Goal: Task Accomplishment & Management: Manage account settings

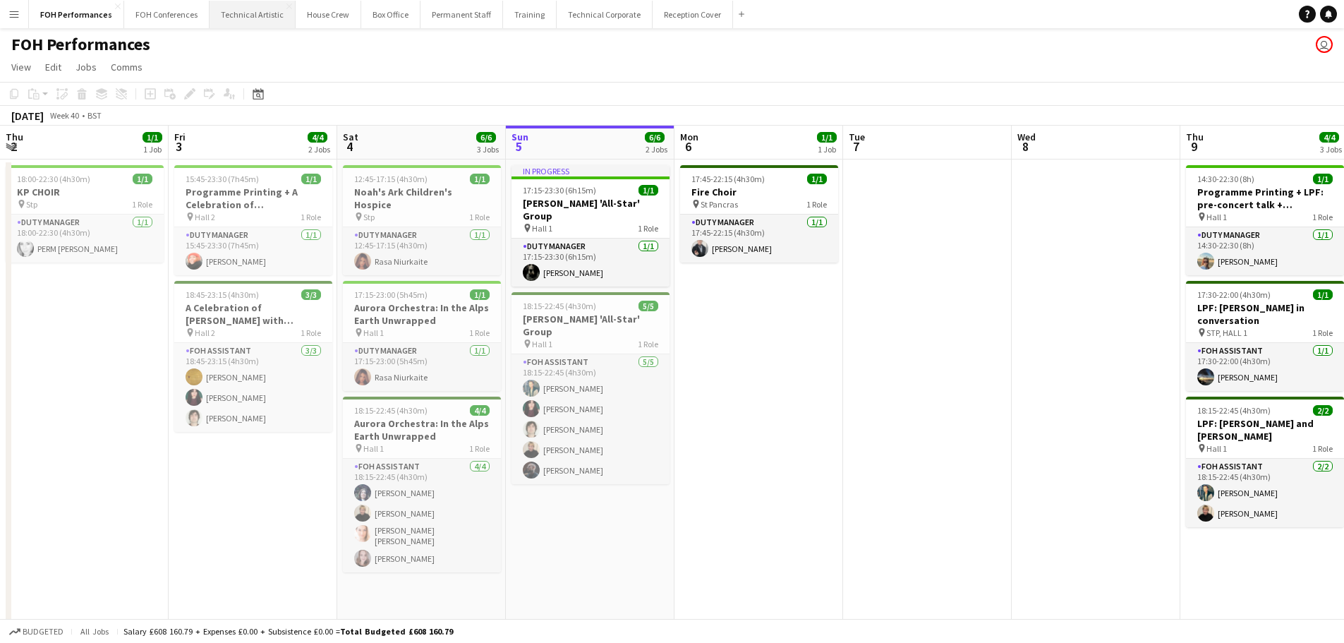
scroll to position [0, 337]
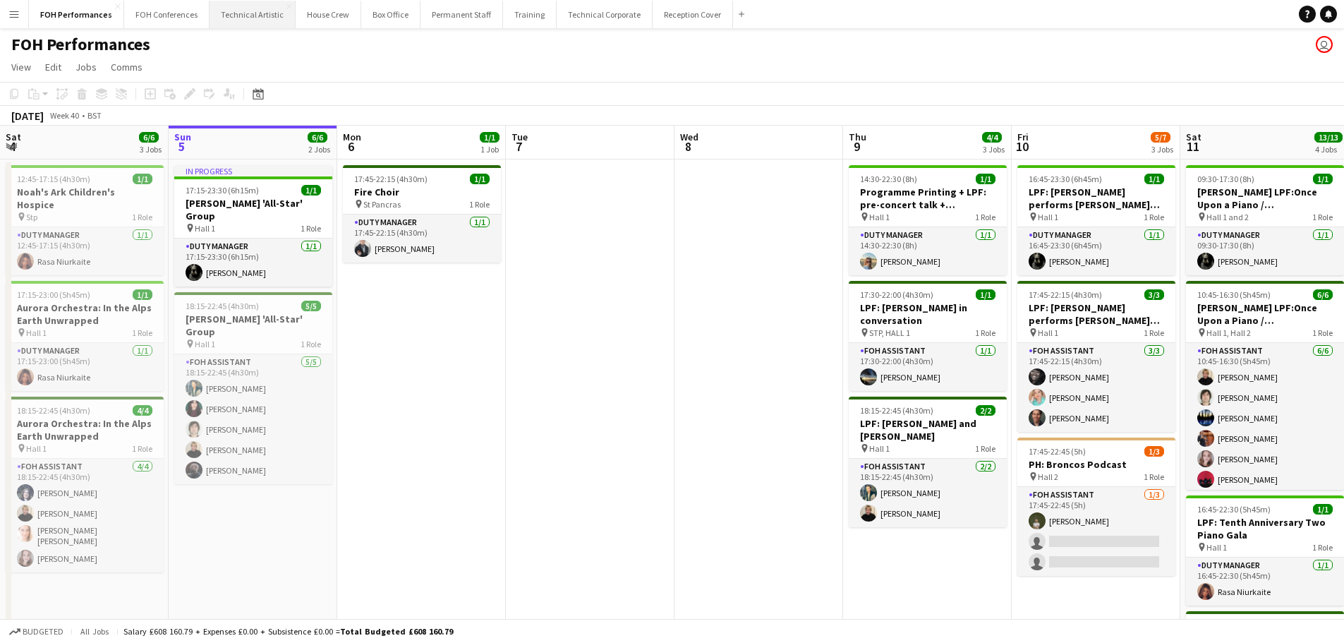
click at [255, 19] on button "Technical Artistic Close" at bounding box center [253, 15] width 86 height 28
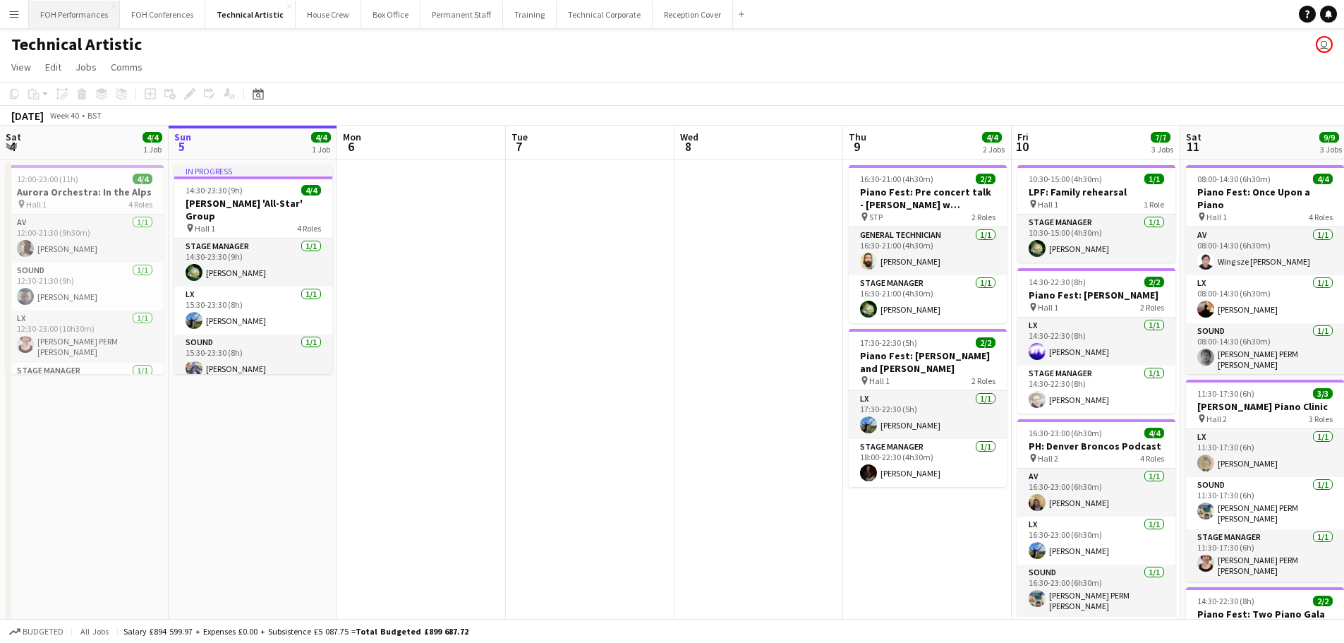
click at [88, 17] on button "FOH Performances Close" at bounding box center [74, 15] width 91 height 28
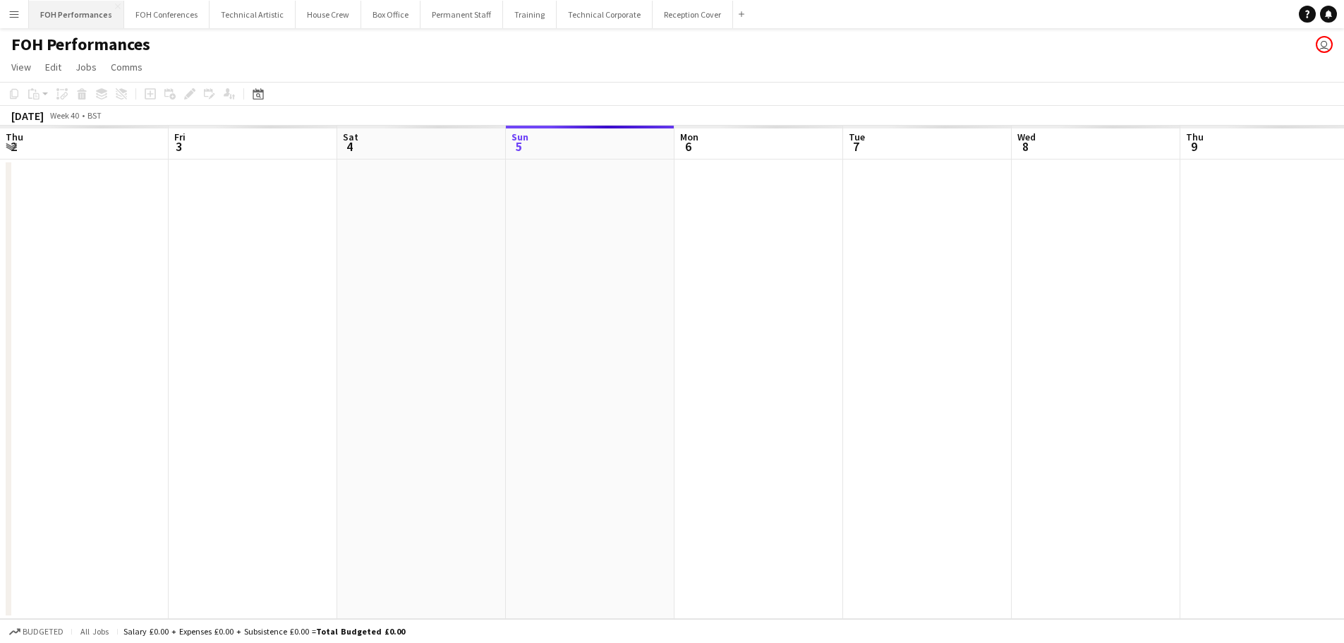
scroll to position [0, 337]
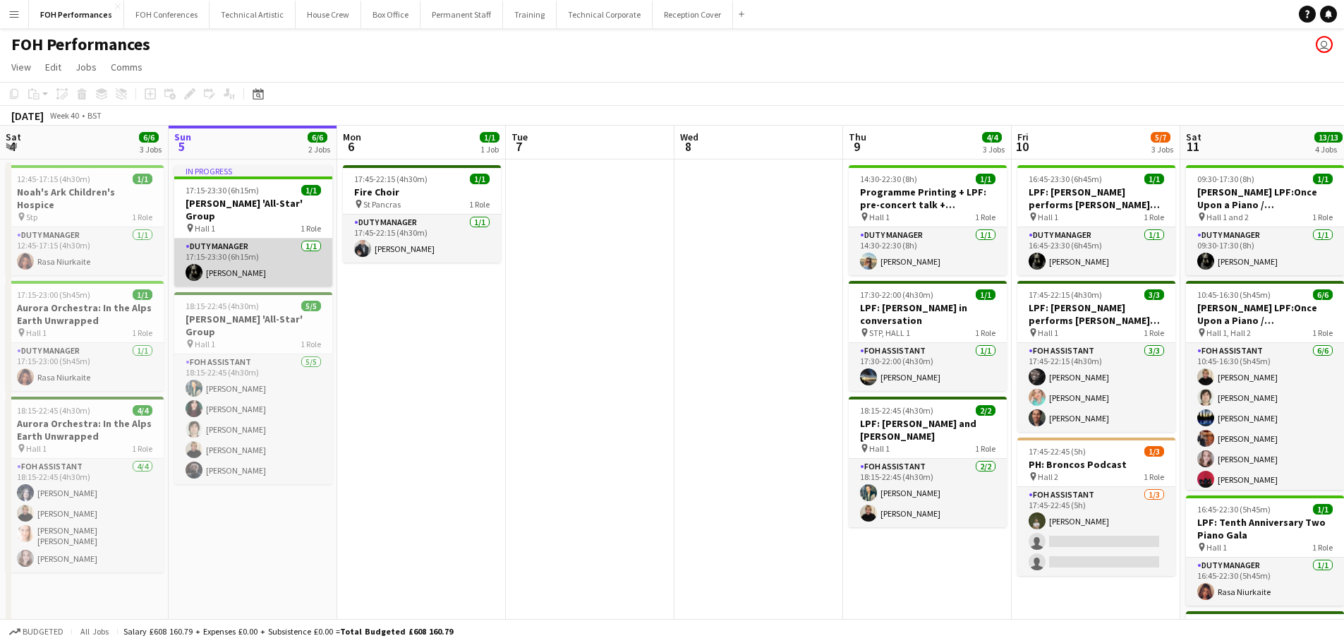
click at [241, 240] on app-card-role "Duty Manager [DATE] 17:15-23:30 (6h15m) [PERSON_NAME]" at bounding box center [253, 263] width 158 height 48
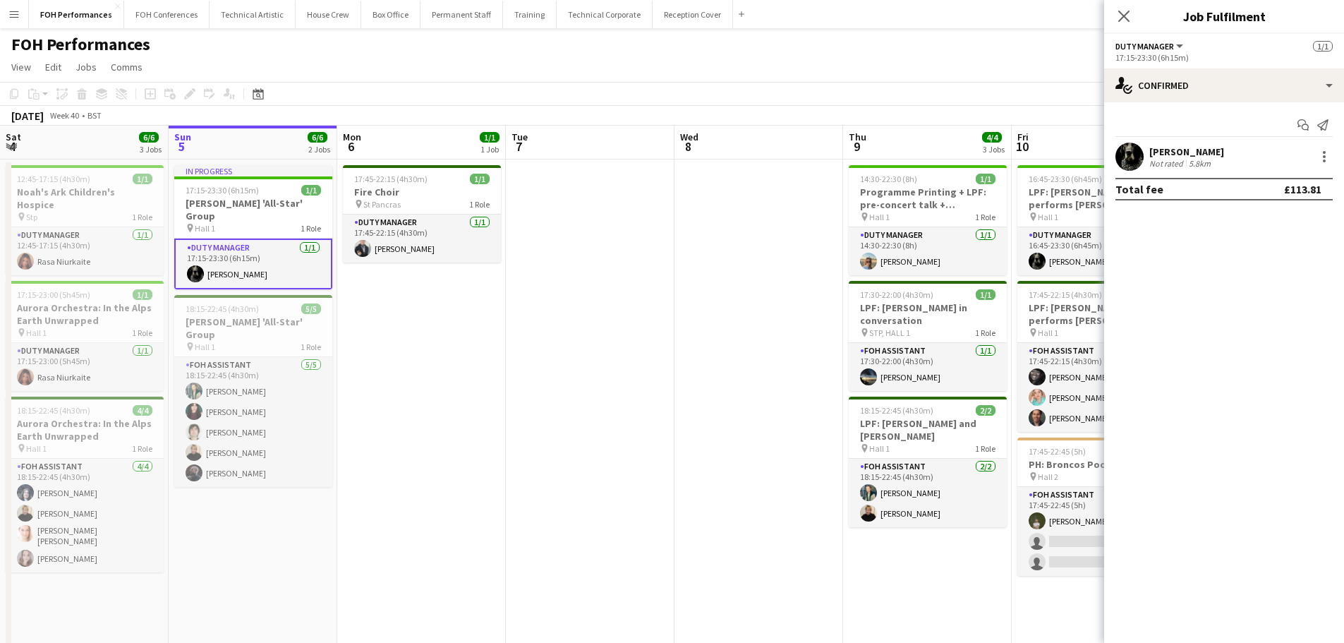
click at [1209, 148] on div "[PERSON_NAME]" at bounding box center [1187, 151] width 75 height 13
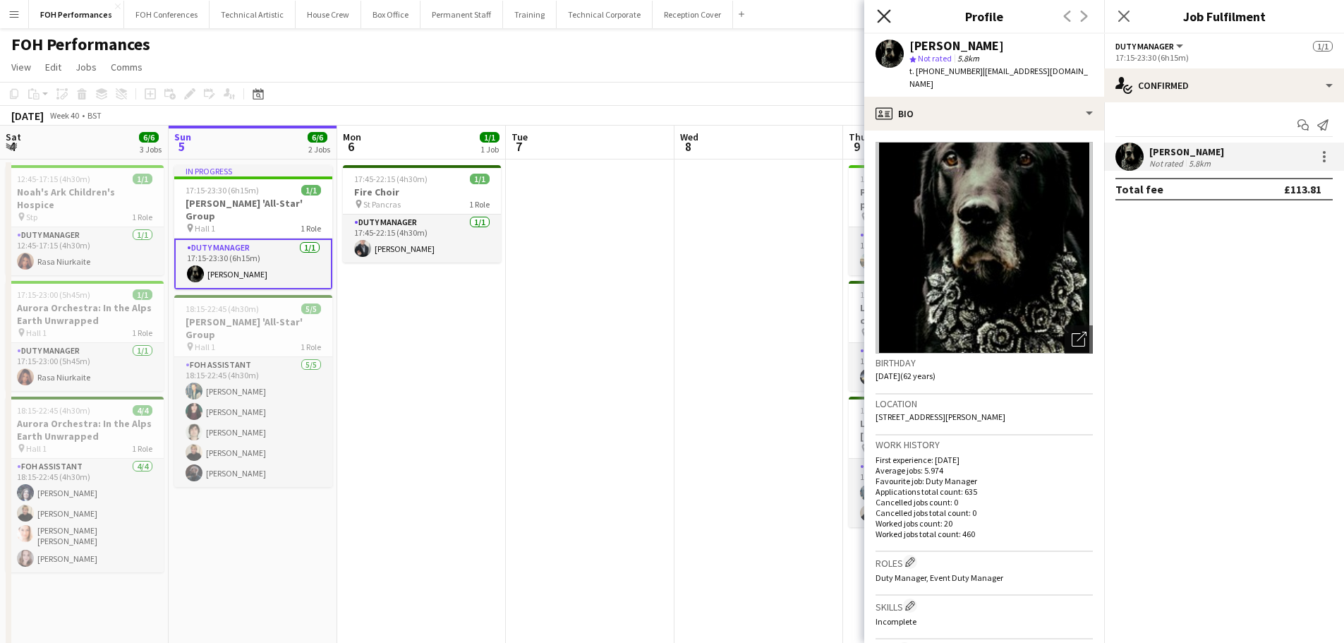
click at [884, 18] on icon "Close pop-in" at bounding box center [883, 15] width 13 height 13
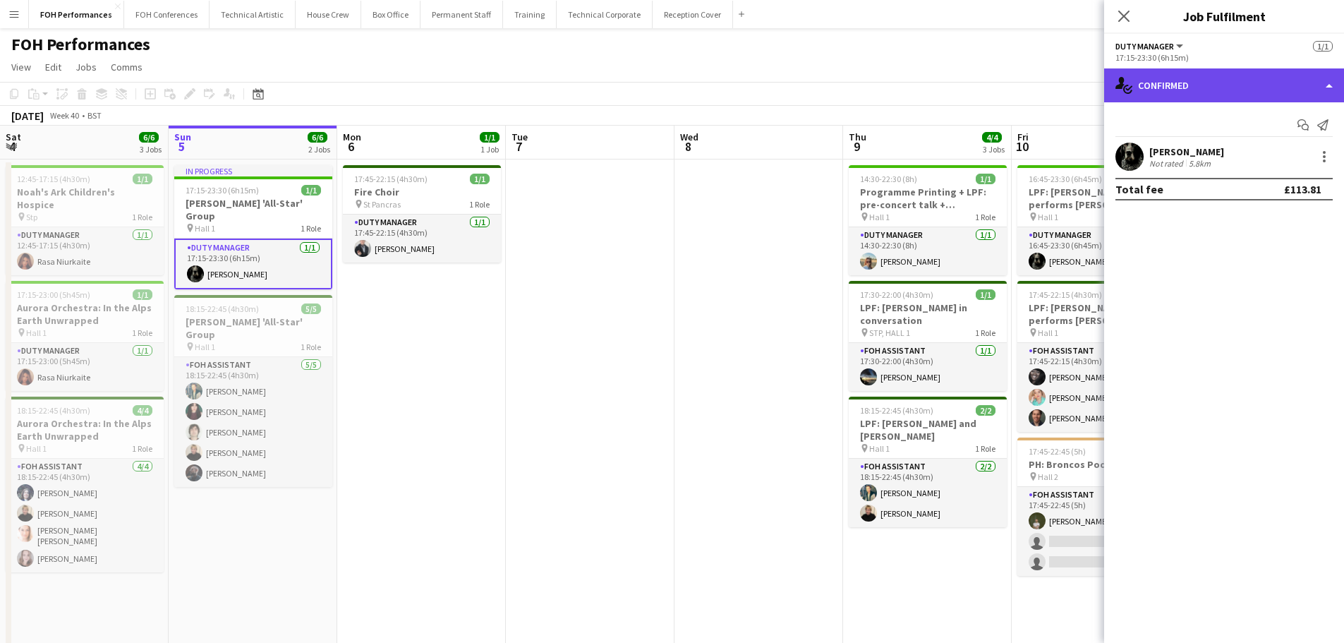
click at [1162, 76] on div "single-neutral-actions-check-2 Confirmed" at bounding box center [1224, 85] width 240 height 34
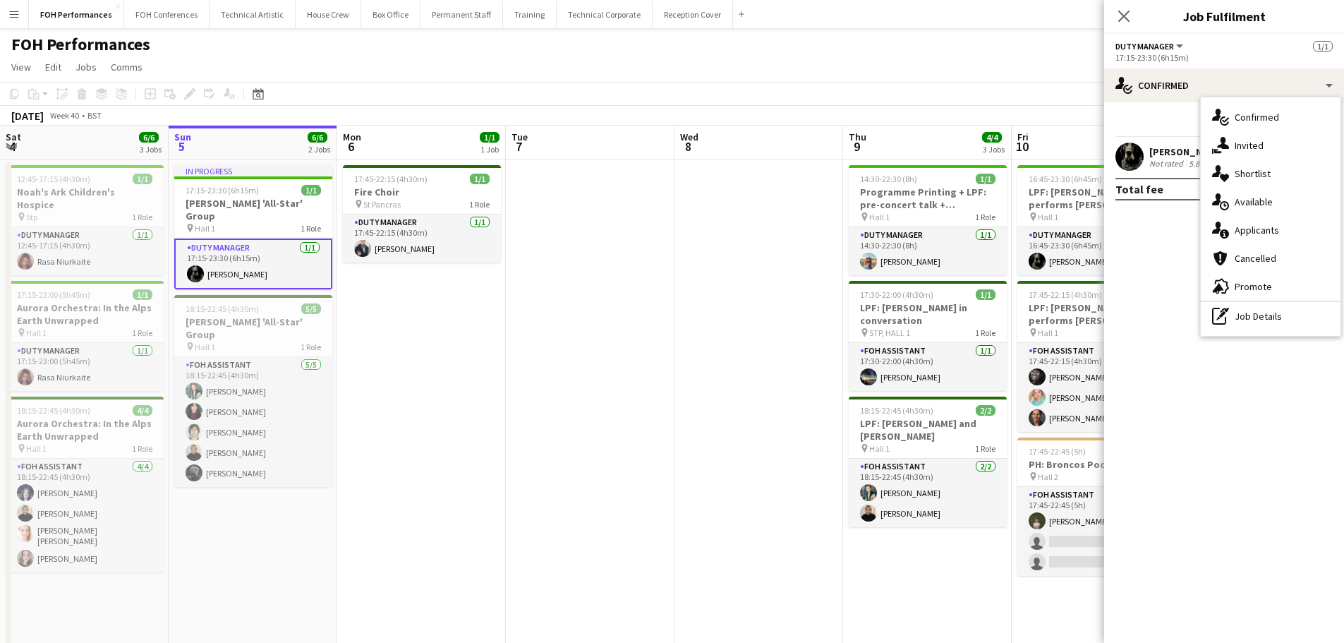
click at [715, 85] on app-toolbar "Copy Paste Paste Ctrl+V Paste with crew Ctrl+Shift+V Paste linked Job [GEOGRAPH…" at bounding box center [672, 94] width 1344 height 24
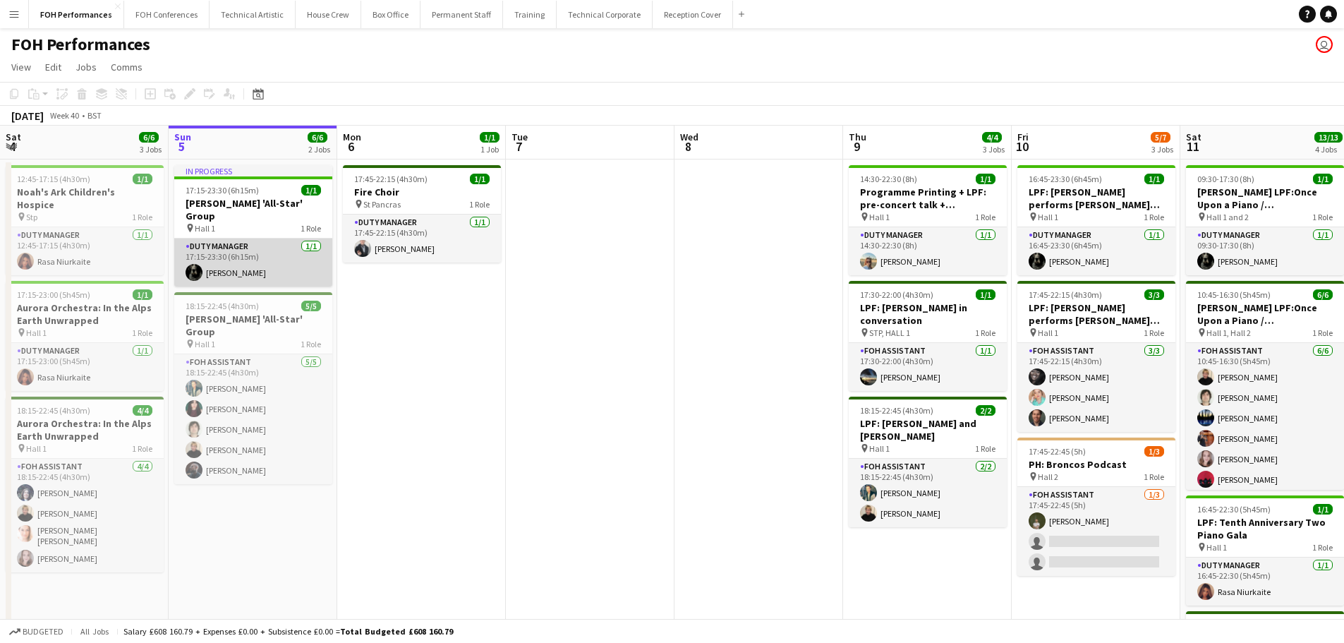
click at [258, 242] on app-card-role "Duty Manager [DATE] 17:15-23:30 (6h15m) [PERSON_NAME]" at bounding box center [253, 263] width 158 height 48
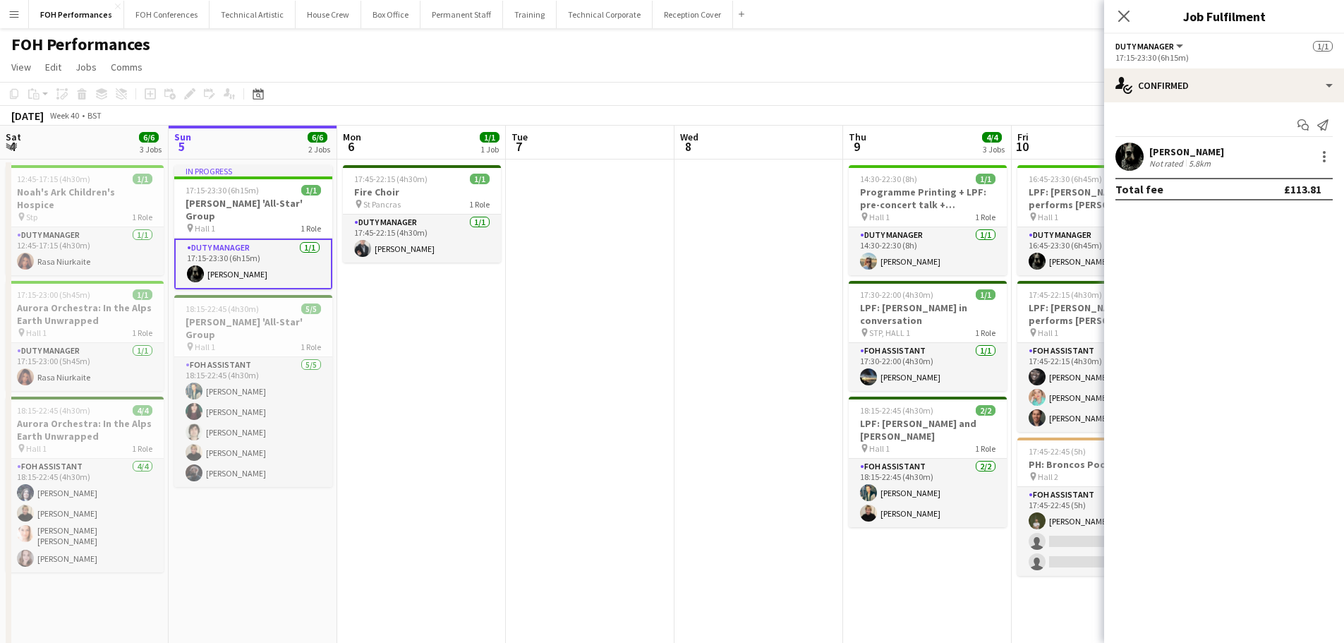
click at [1253, 157] on div "[PERSON_NAME] Not rated 5.8km" at bounding box center [1224, 157] width 240 height 28
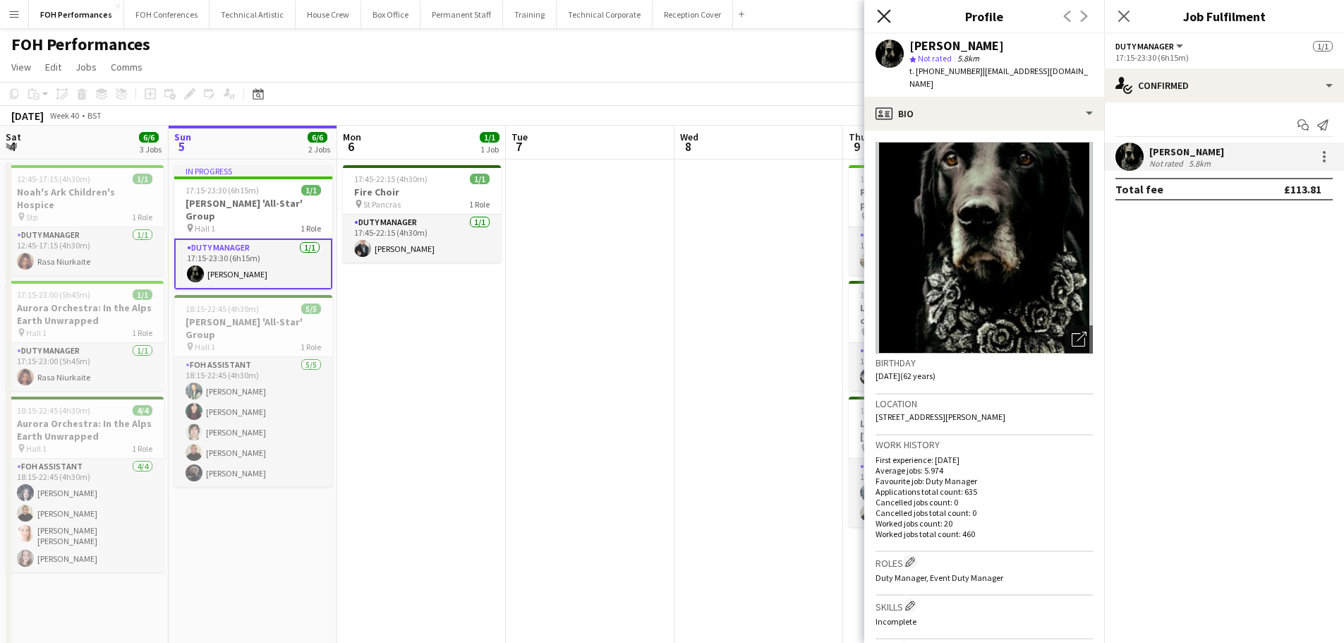
click at [878, 14] on icon "Close pop-in" at bounding box center [883, 15] width 13 height 13
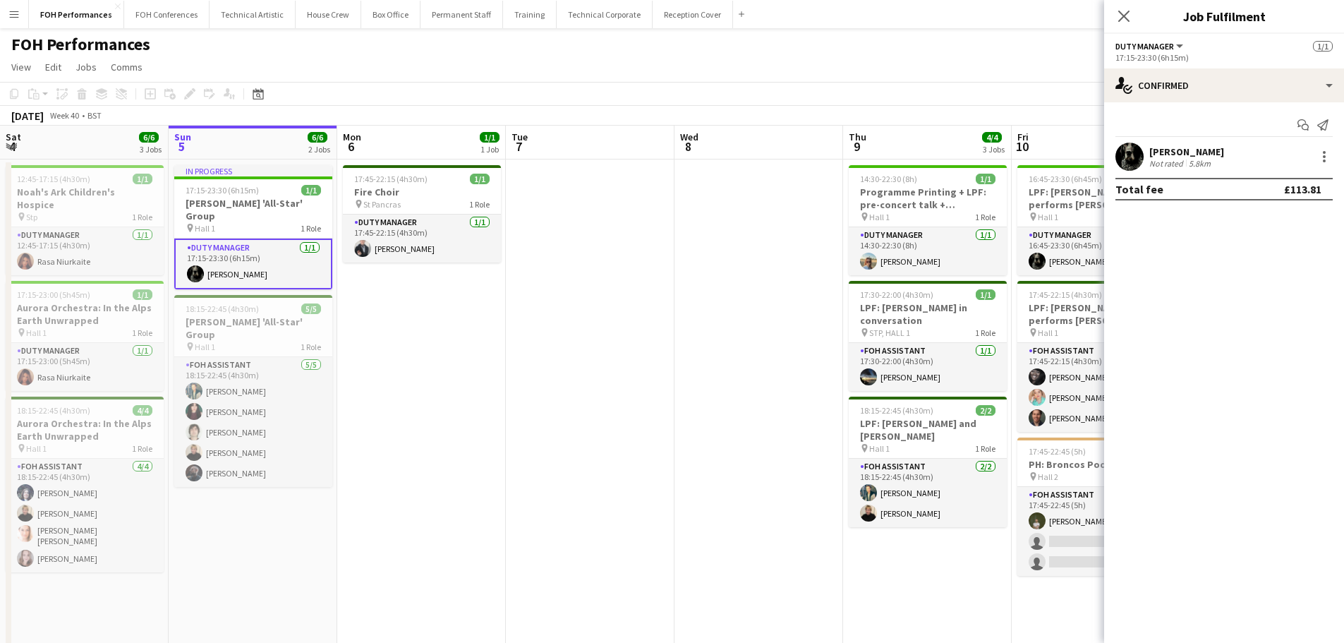
click at [1148, 50] on span "Duty Manager" at bounding box center [1145, 46] width 59 height 11
click at [1148, 46] on span "Duty Manager" at bounding box center [1145, 46] width 59 height 11
click at [979, 53] on div "FOH Performances user" at bounding box center [672, 41] width 1344 height 27
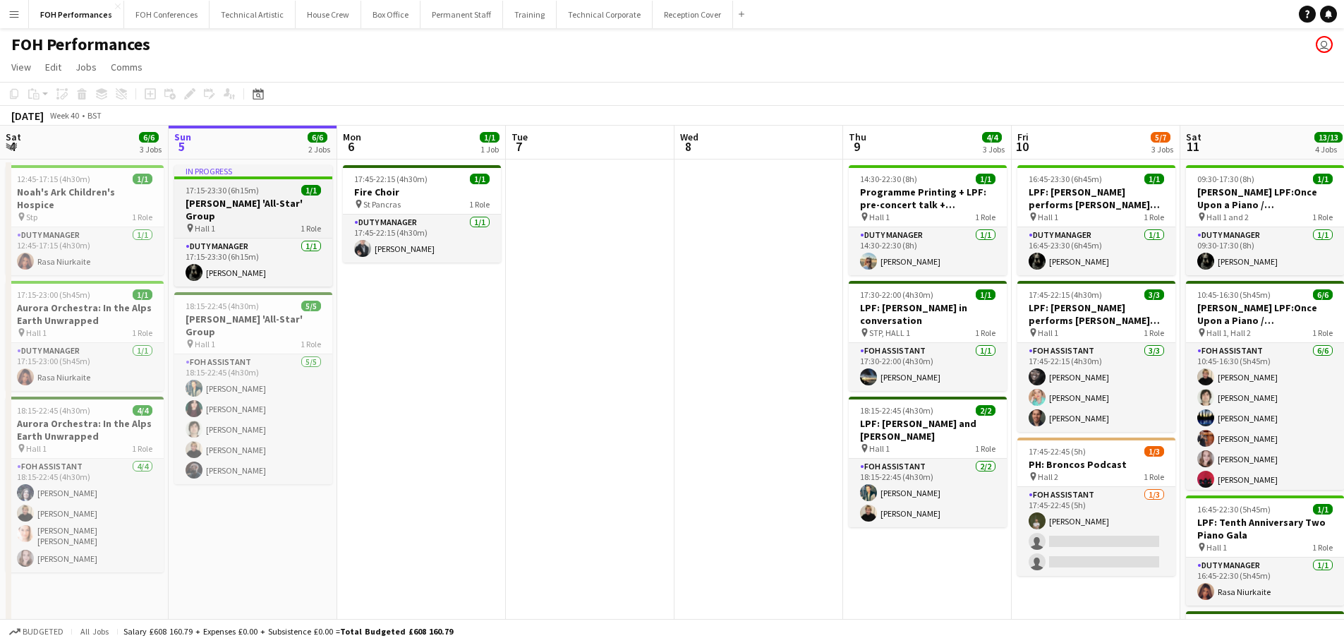
click at [248, 207] on h3 "[PERSON_NAME] 'All-Star' Group" at bounding box center [253, 209] width 158 height 25
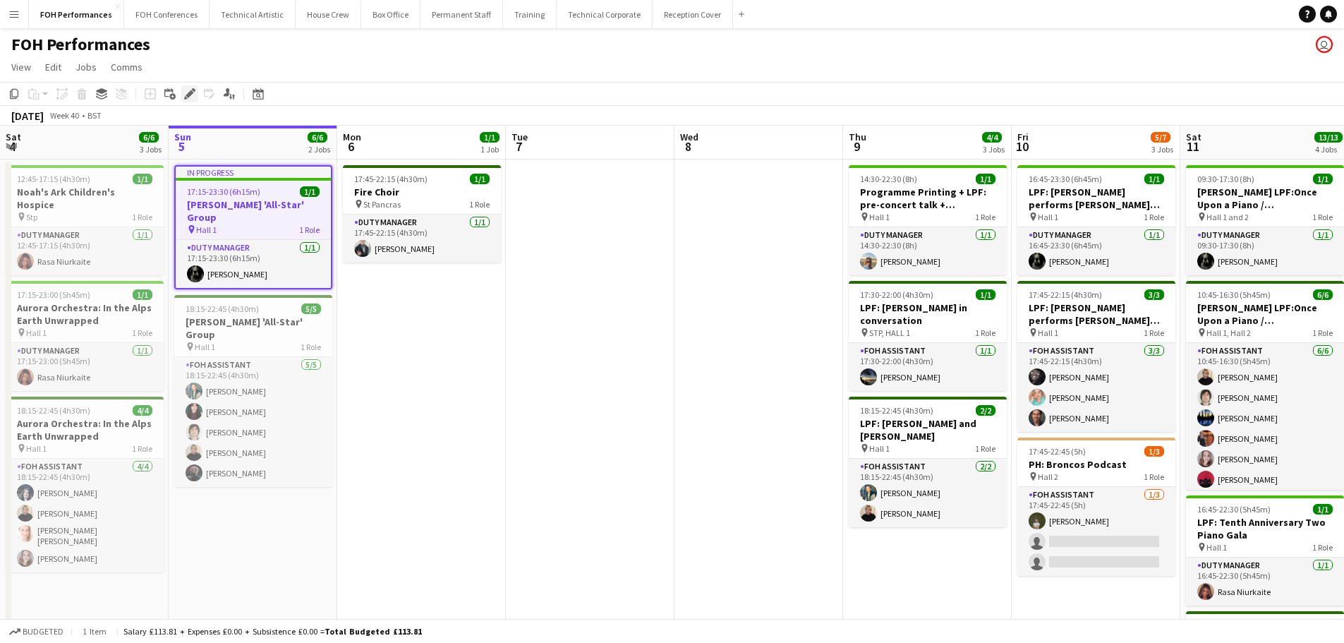
click at [195, 98] on icon "Edit" at bounding box center [189, 93] width 11 height 11
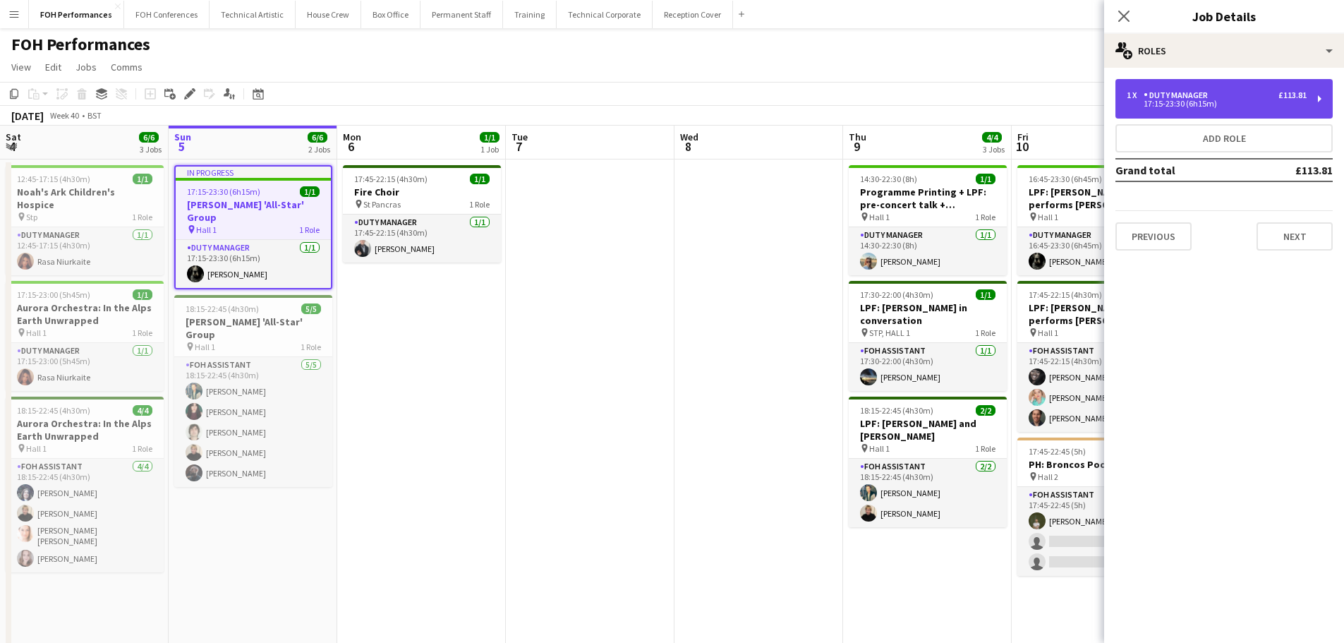
click at [1175, 102] on div "17:15-23:30 (6h15m)" at bounding box center [1217, 103] width 180 height 7
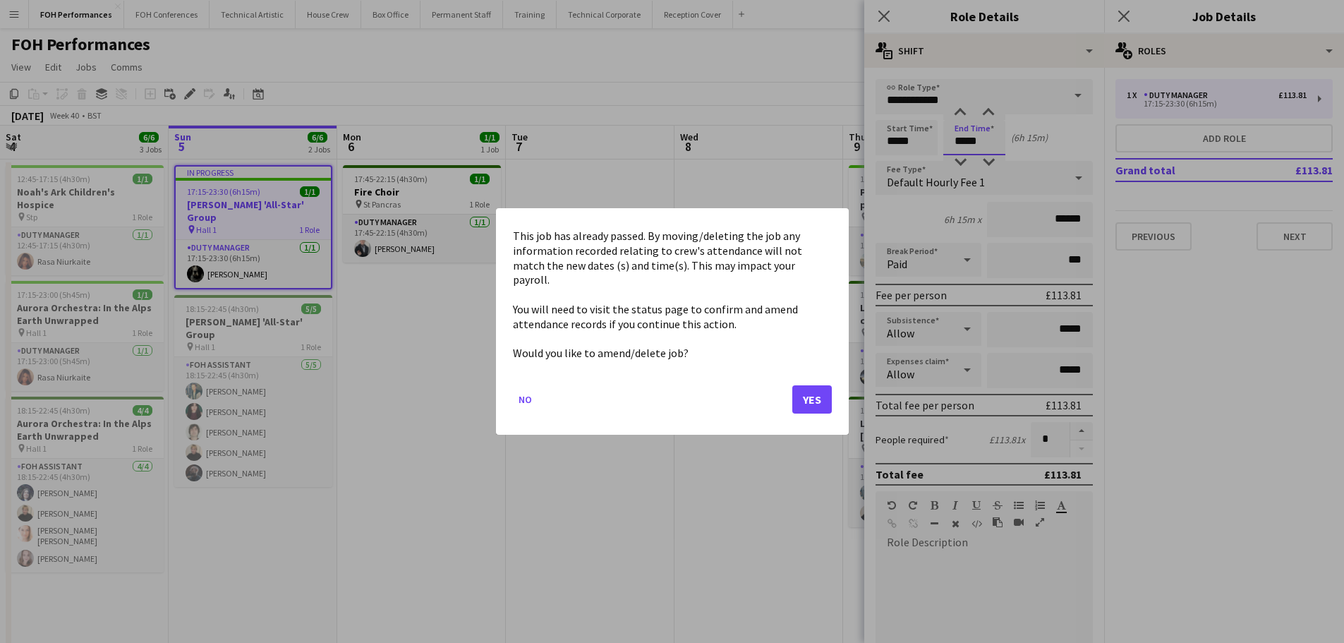
click at [982, 141] on body "Menu Boards Boards Boards All jobs Status Workforce Workforce My Workforce Recr…" at bounding box center [672, 429] width 1344 height 859
click at [817, 391] on button "Yes" at bounding box center [812, 399] width 40 height 28
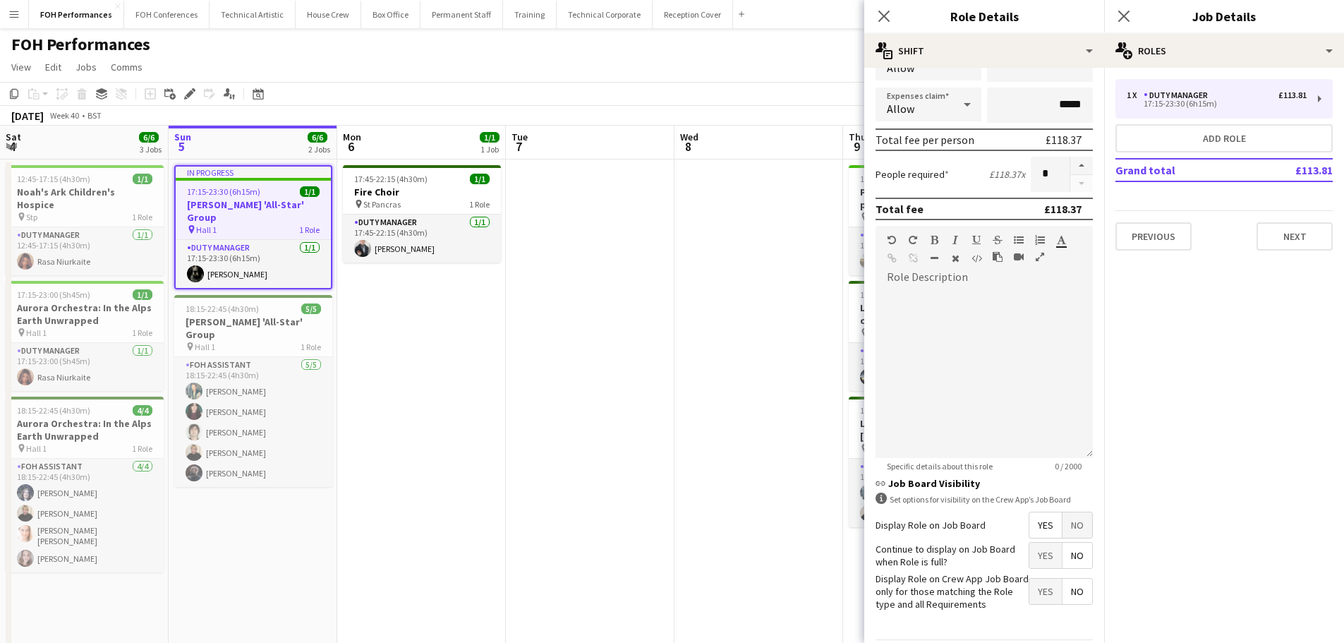
scroll to position [313, 0]
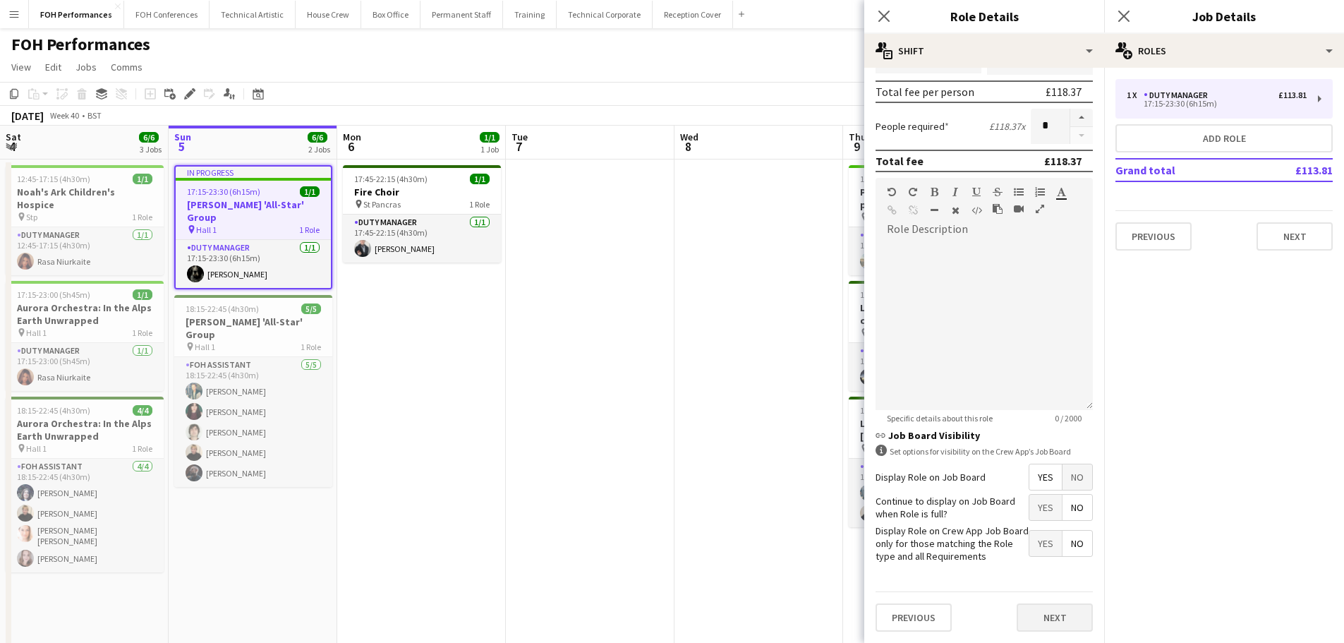
type input "*****"
click at [1051, 610] on button "Next" at bounding box center [1055, 617] width 76 height 28
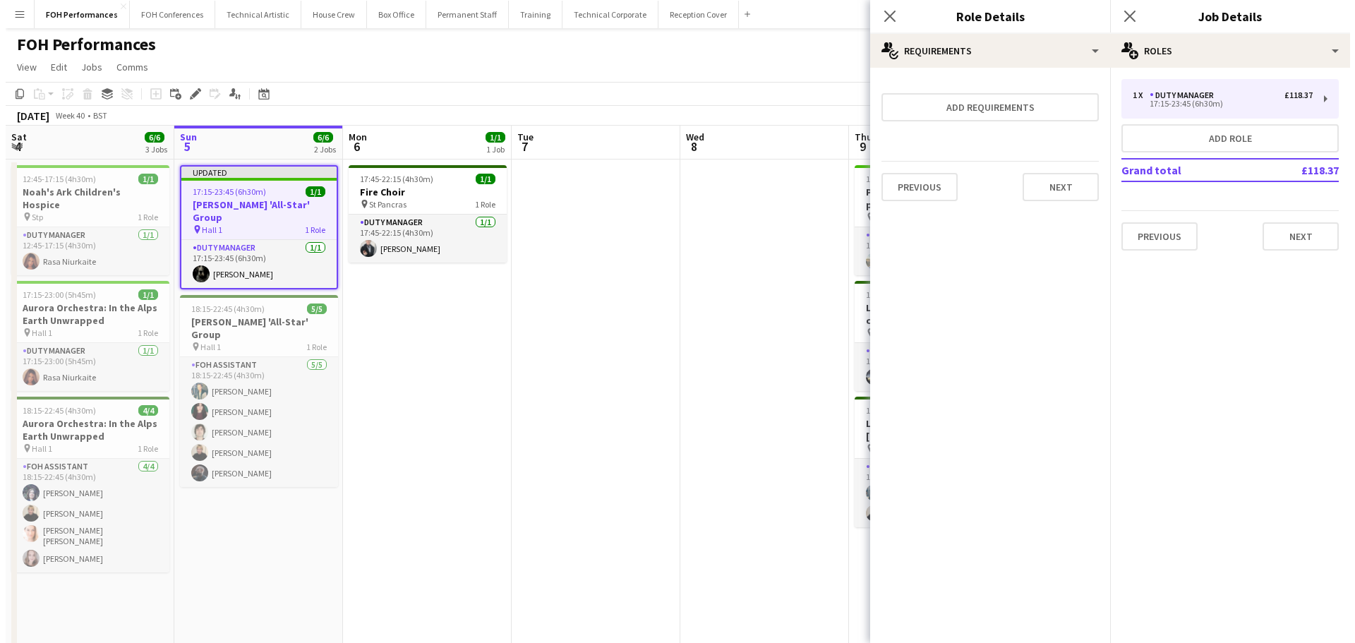
scroll to position [0, 0]
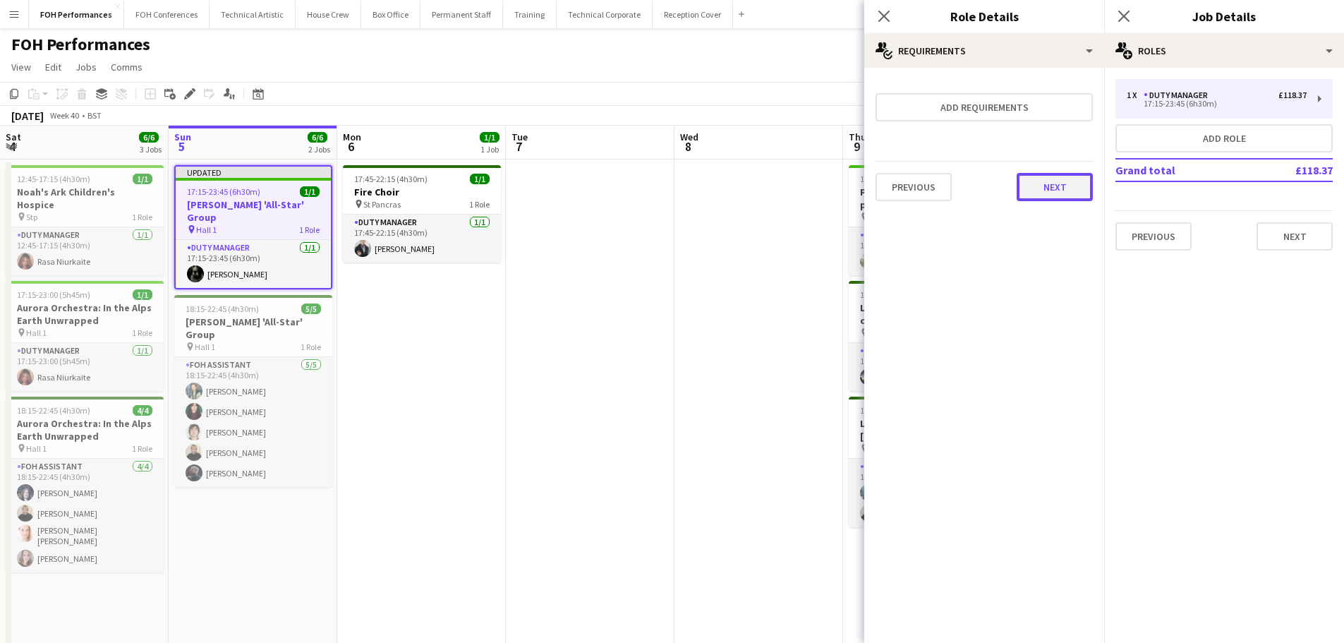
click at [1055, 191] on button "Next" at bounding box center [1055, 187] width 76 height 28
click at [1055, 191] on button "Finish" at bounding box center [1066, 189] width 53 height 28
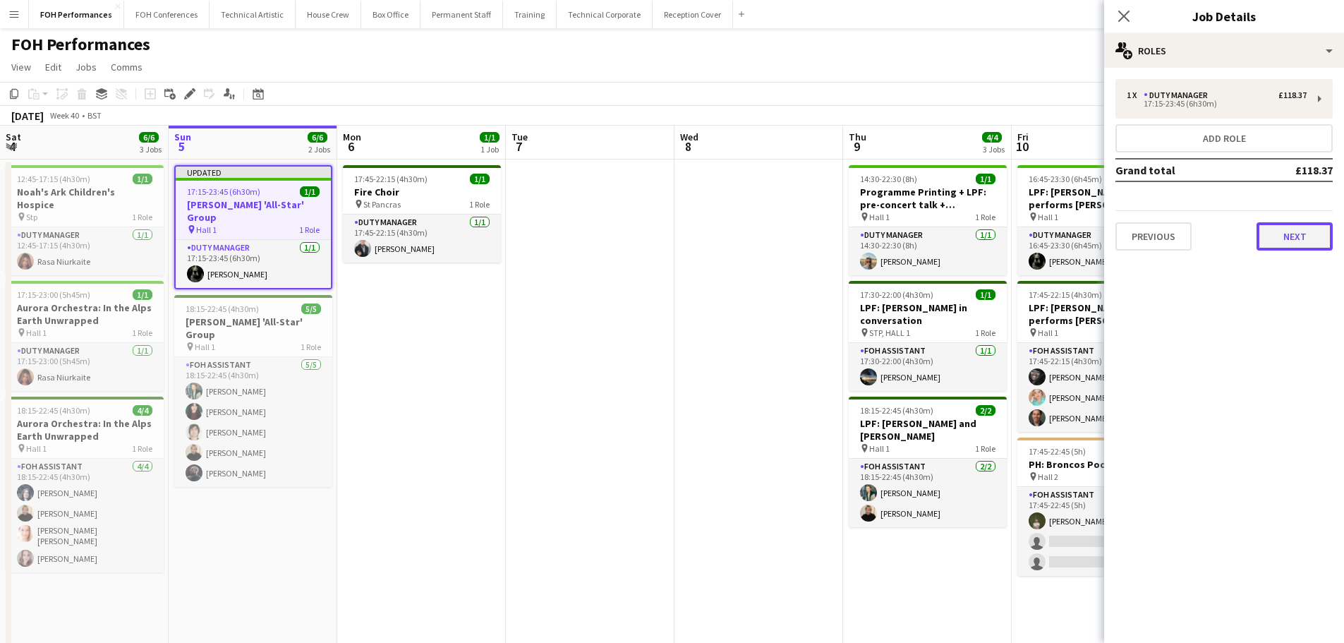
click at [1294, 236] on button "Next" at bounding box center [1295, 236] width 76 height 28
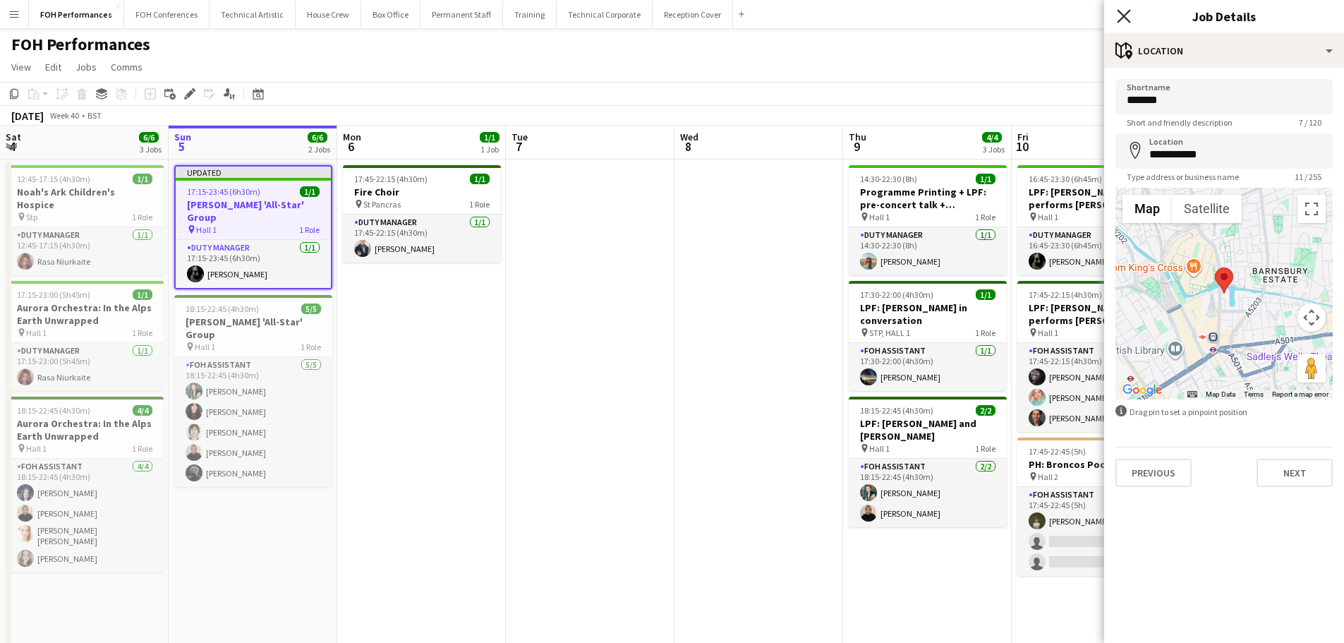
click at [1123, 15] on icon at bounding box center [1123, 15] width 13 height 13
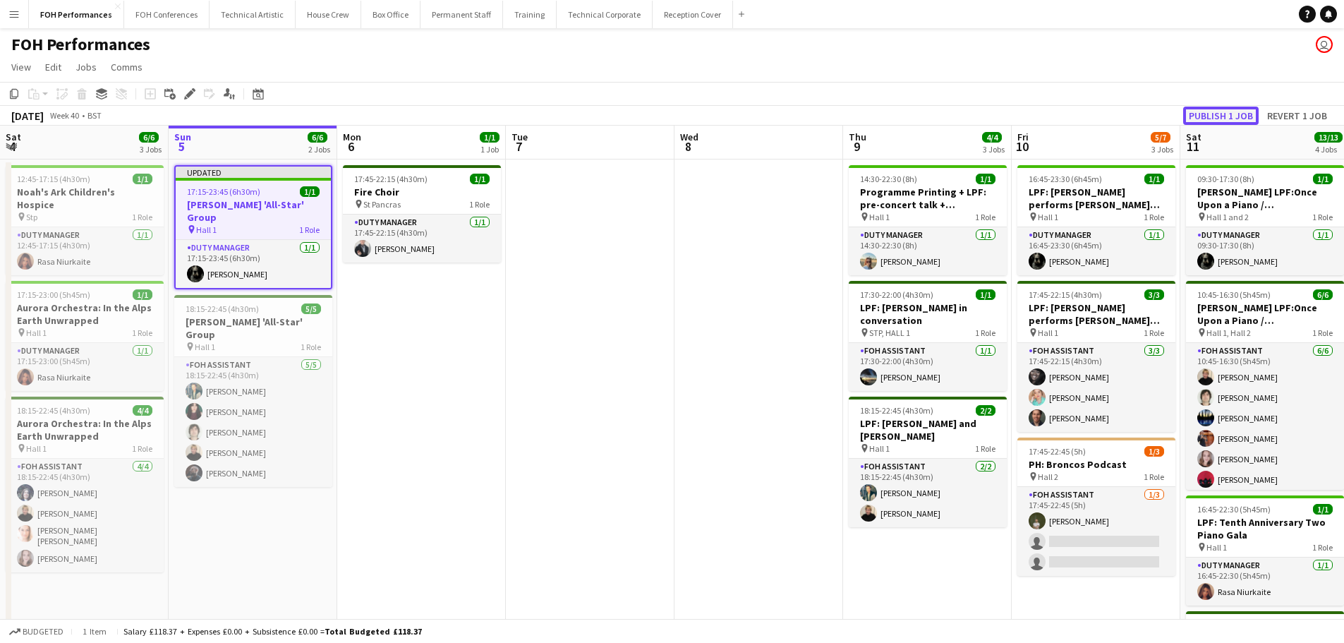
click at [1219, 115] on button "Publish 1 job" at bounding box center [1221, 116] width 76 height 18
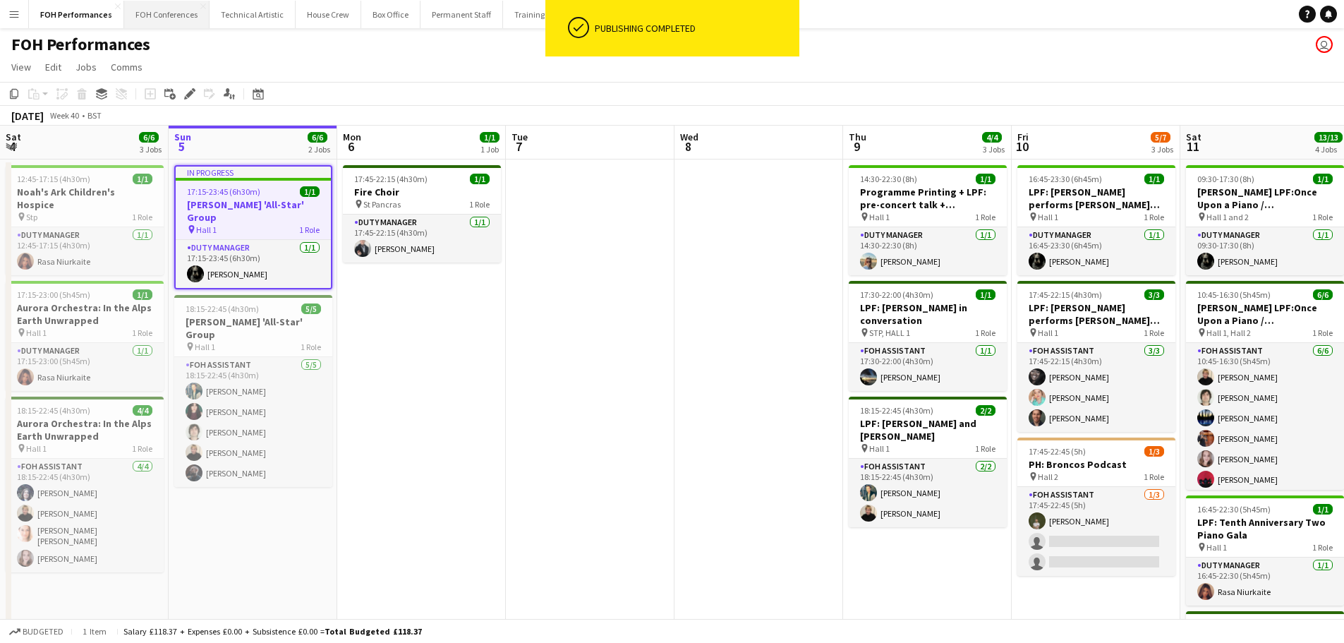
click at [176, 18] on button "FOH Conferences Close" at bounding box center [166, 15] width 85 height 28
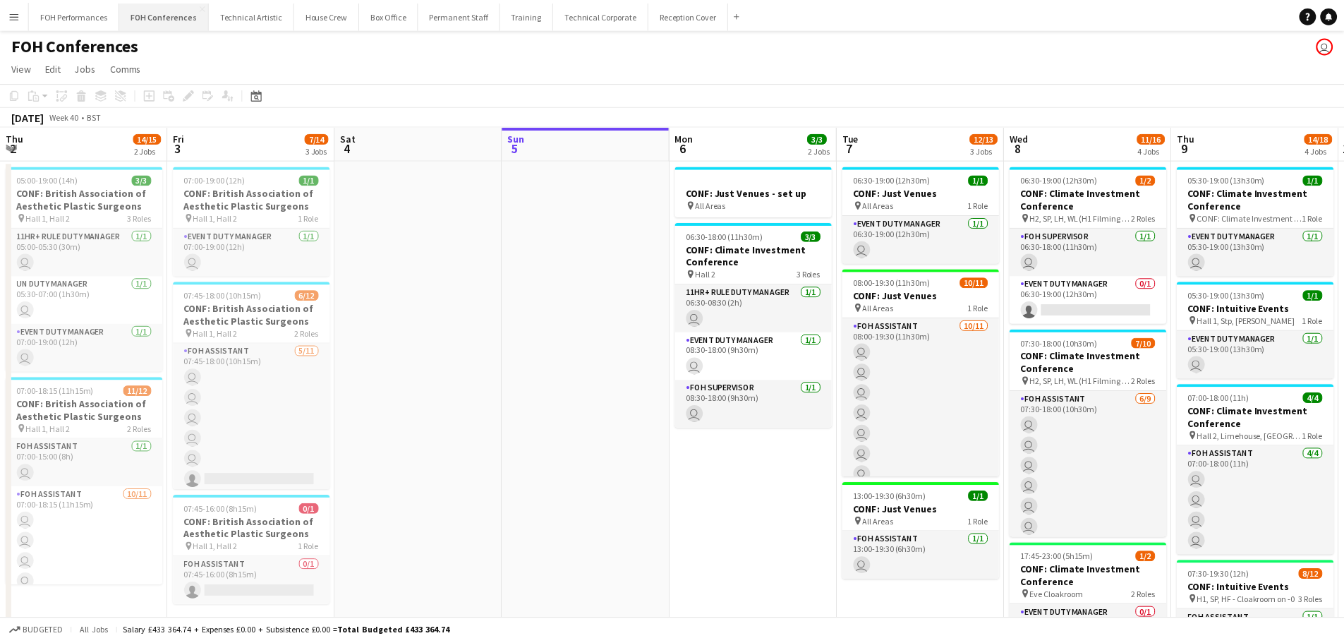
scroll to position [0, 337]
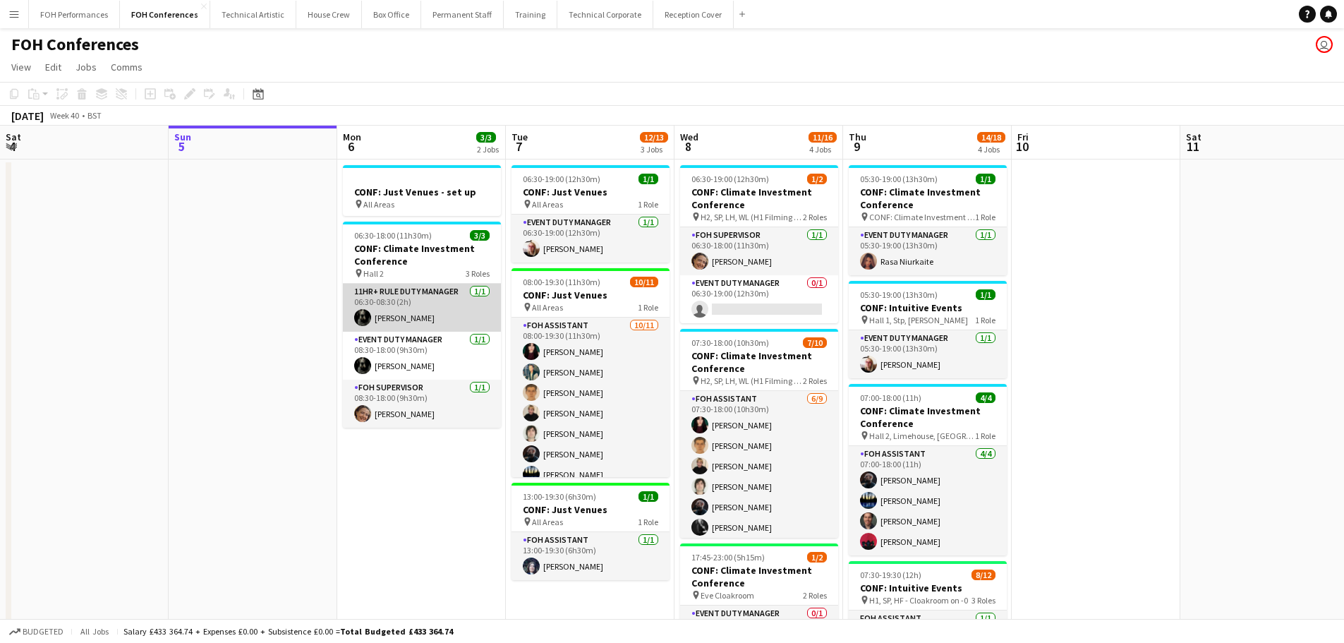
click at [421, 306] on app-card-role "11hr+ Rule Duty Manager [DATE] 06:30-08:30 (2h) [PERSON_NAME]" at bounding box center [422, 308] width 158 height 48
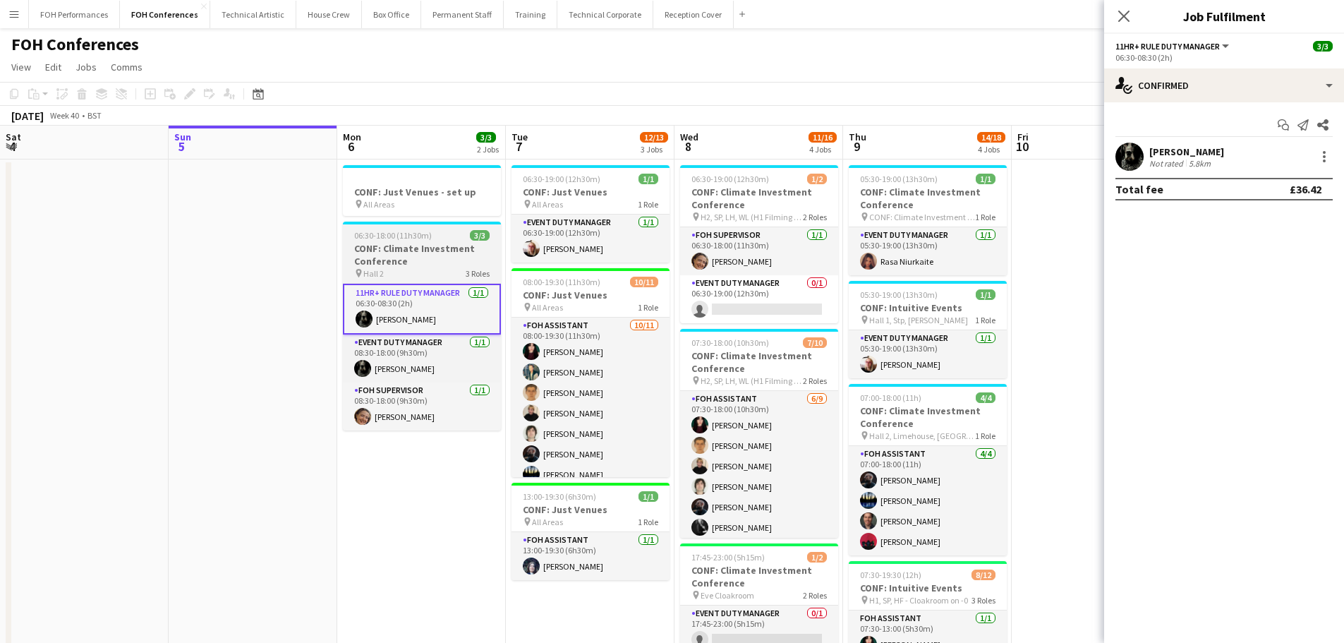
click at [413, 239] on span "06:30-18:00 (11h30m)" at bounding box center [393, 235] width 78 height 11
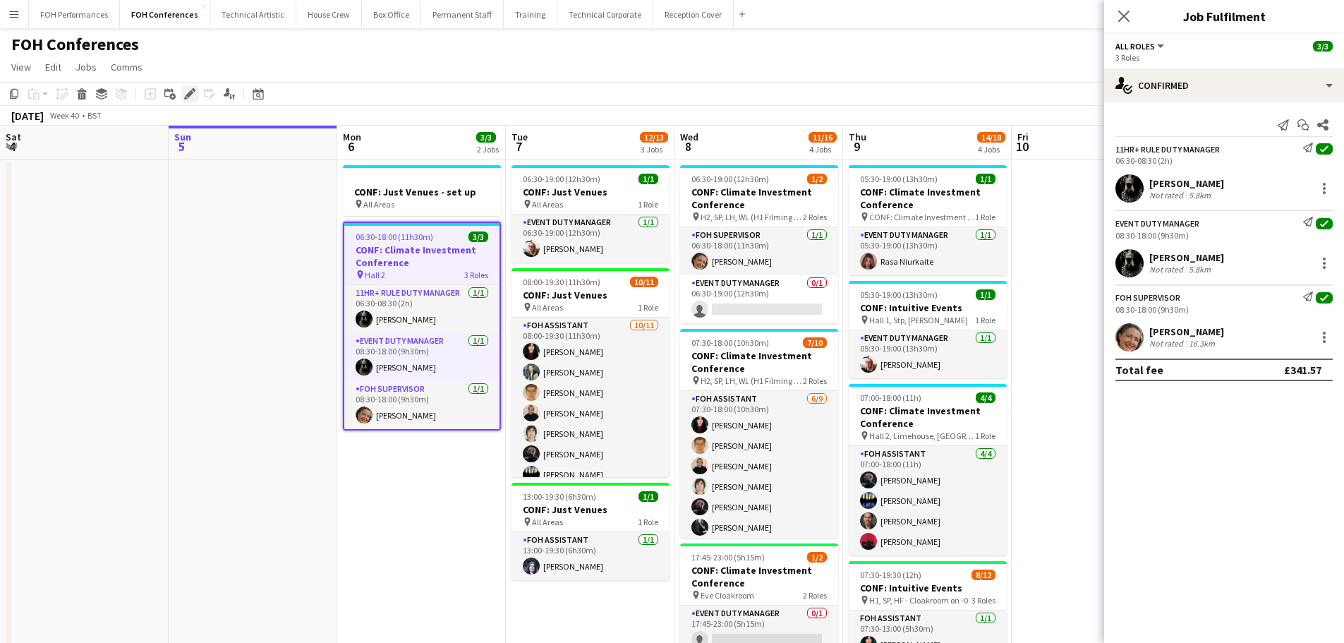
click at [186, 88] on div "Edit" at bounding box center [189, 93] width 17 height 17
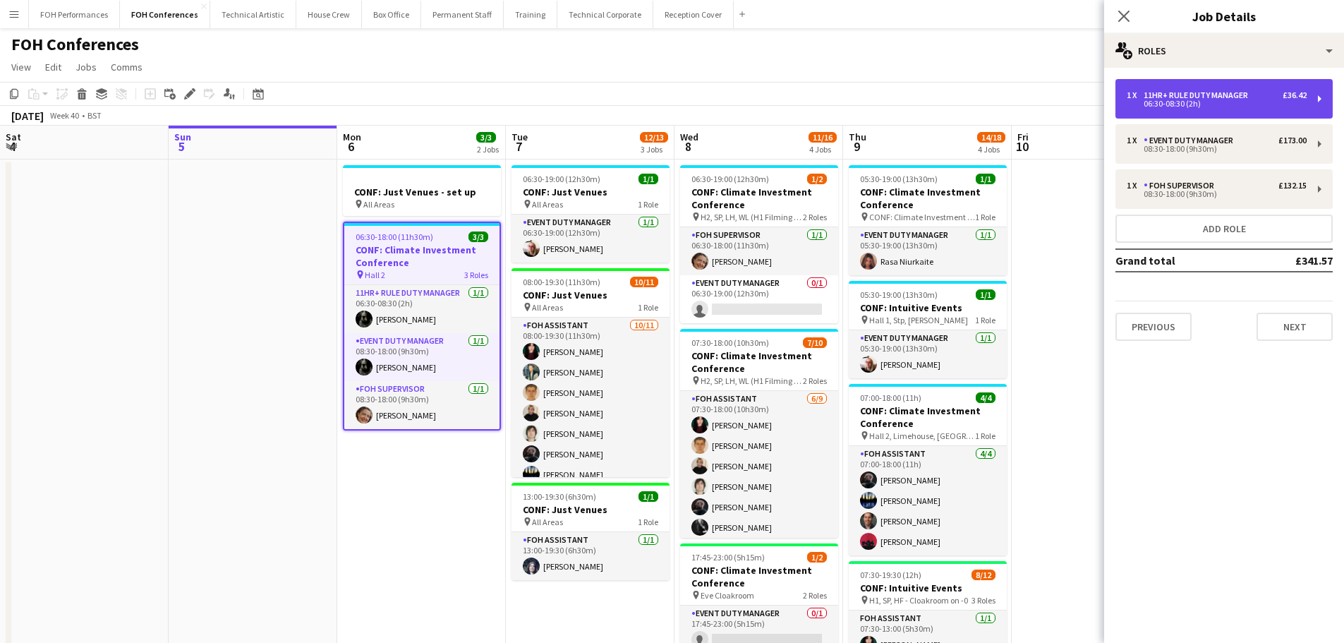
click at [1242, 108] on div "1 x 11hr+ Rule Duty Manager £36.42 06:30-08:30 (2h)" at bounding box center [1224, 99] width 217 height 40
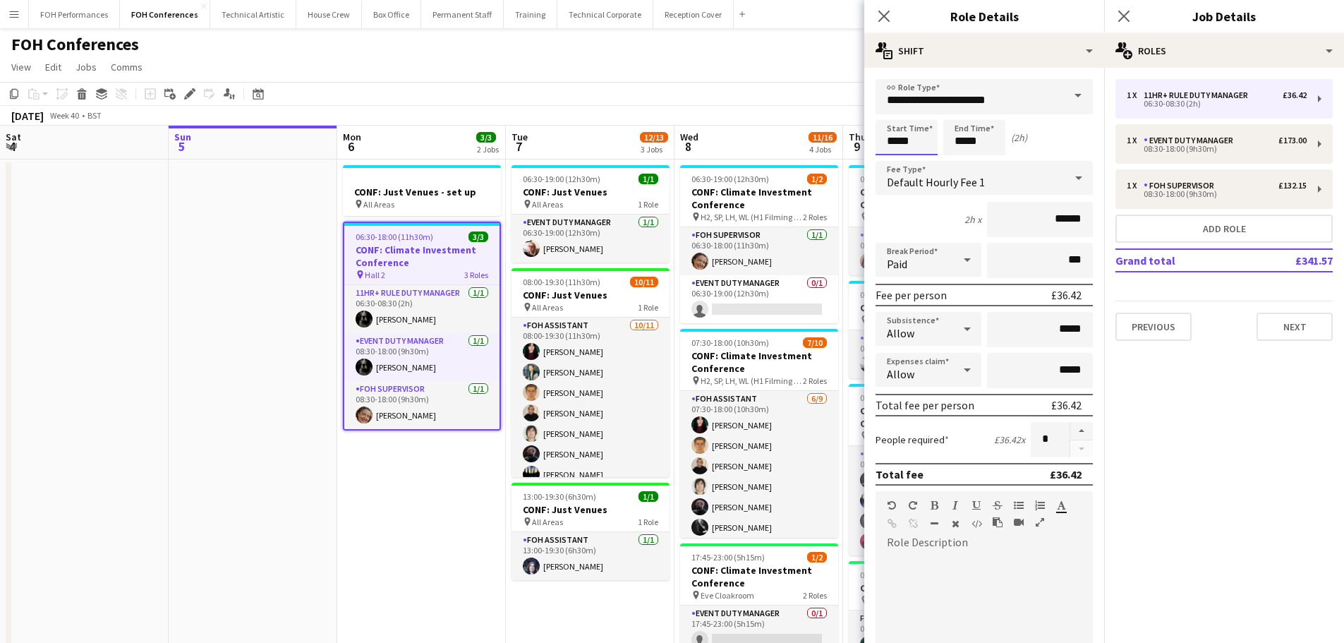
click at [910, 141] on input "*****" at bounding box center [907, 137] width 62 height 35
type input "*****"
click at [1059, 138] on div "Start Time ***** End Time ***** (2h 15m)" at bounding box center [984, 137] width 217 height 35
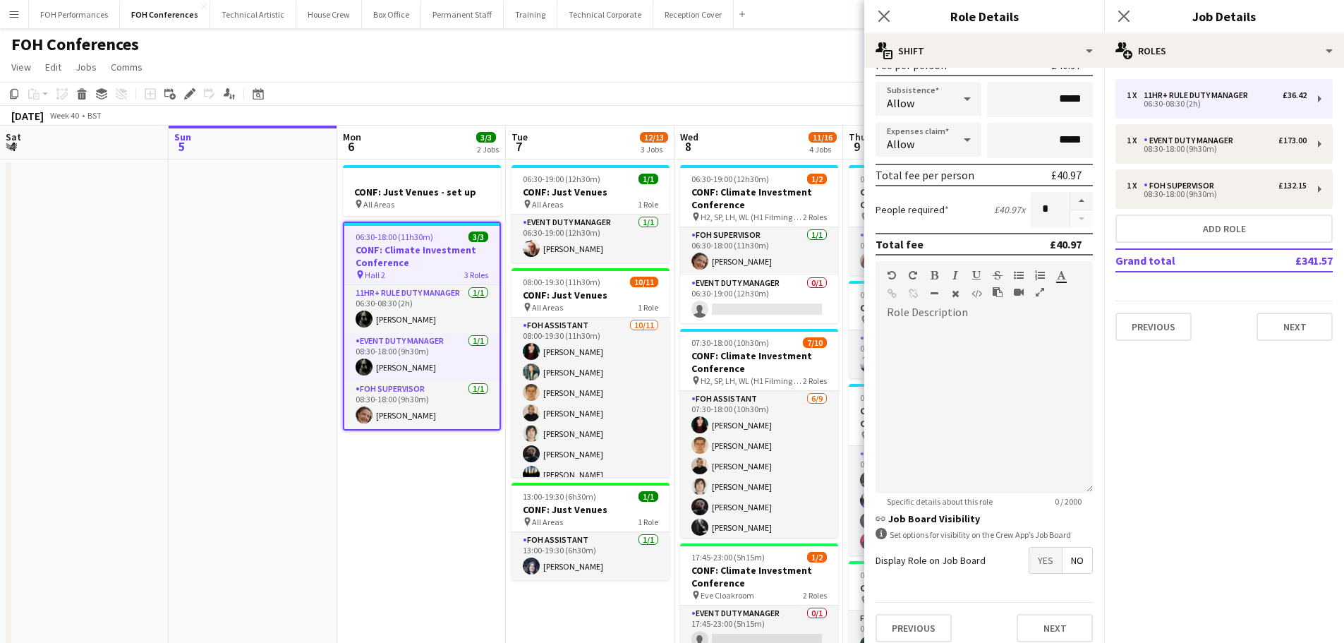
scroll to position [241, 0]
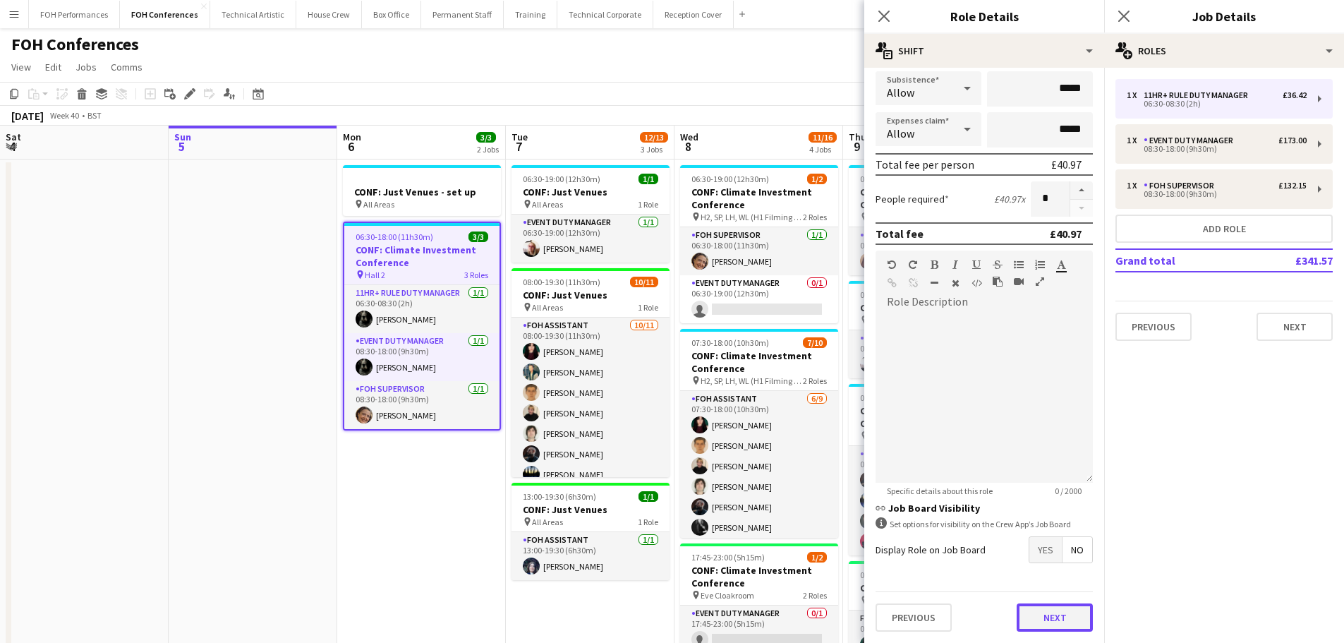
click at [1063, 622] on button "Next" at bounding box center [1055, 617] width 76 height 28
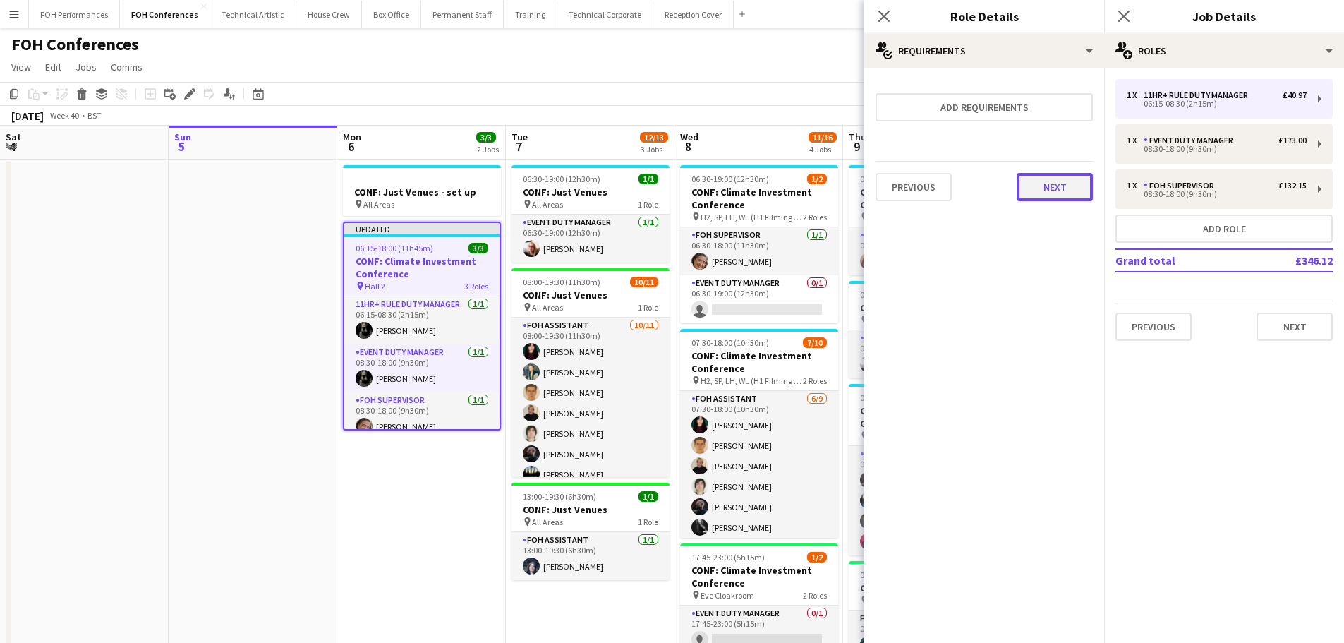
click at [1090, 193] on button "Next" at bounding box center [1055, 187] width 76 height 28
click at [1069, 195] on button "Finish" at bounding box center [1066, 189] width 53 height 28
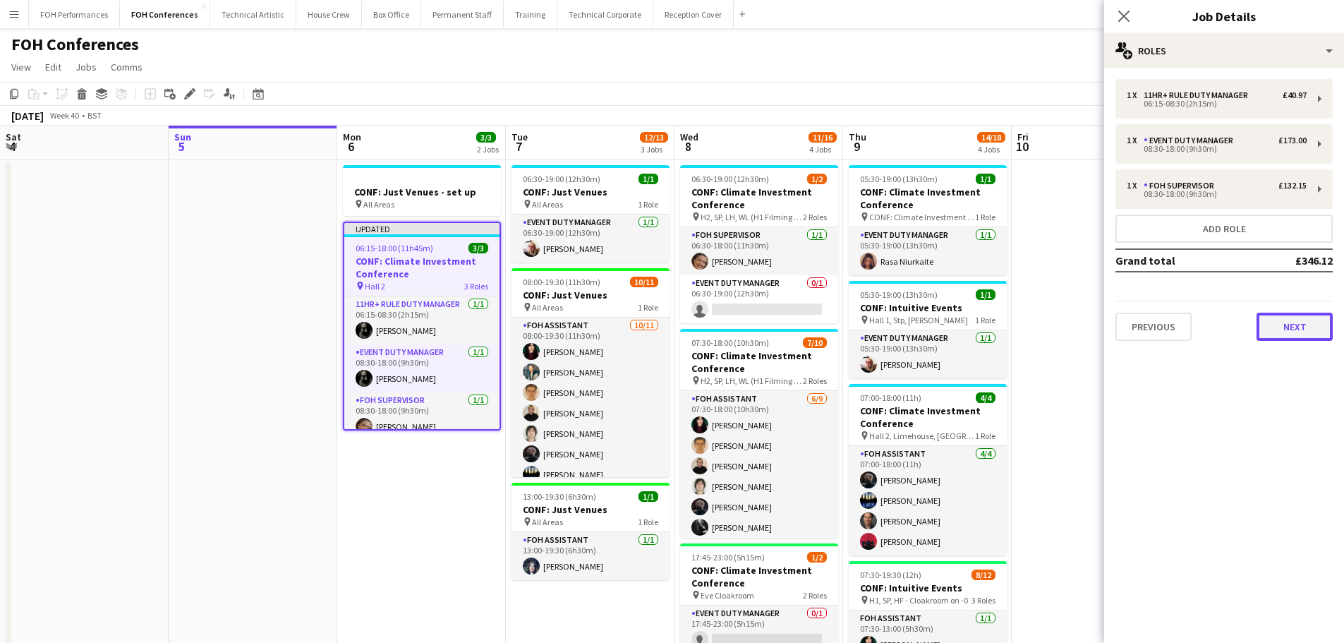
click at [1289, 323] on button "Next" at bounding box center [1295, 327] width 76 height 28
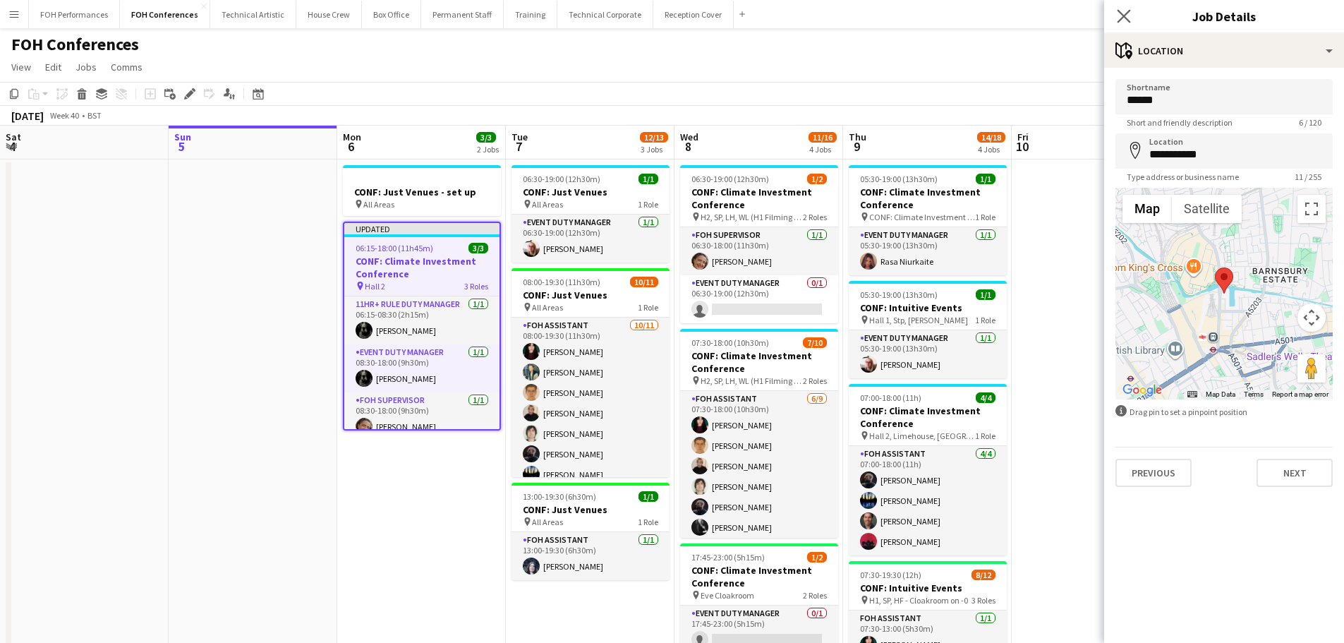
click at [1121, 8] on app-icon "Close pop-in" at bounding box center [1124, 16] width 20 height 20
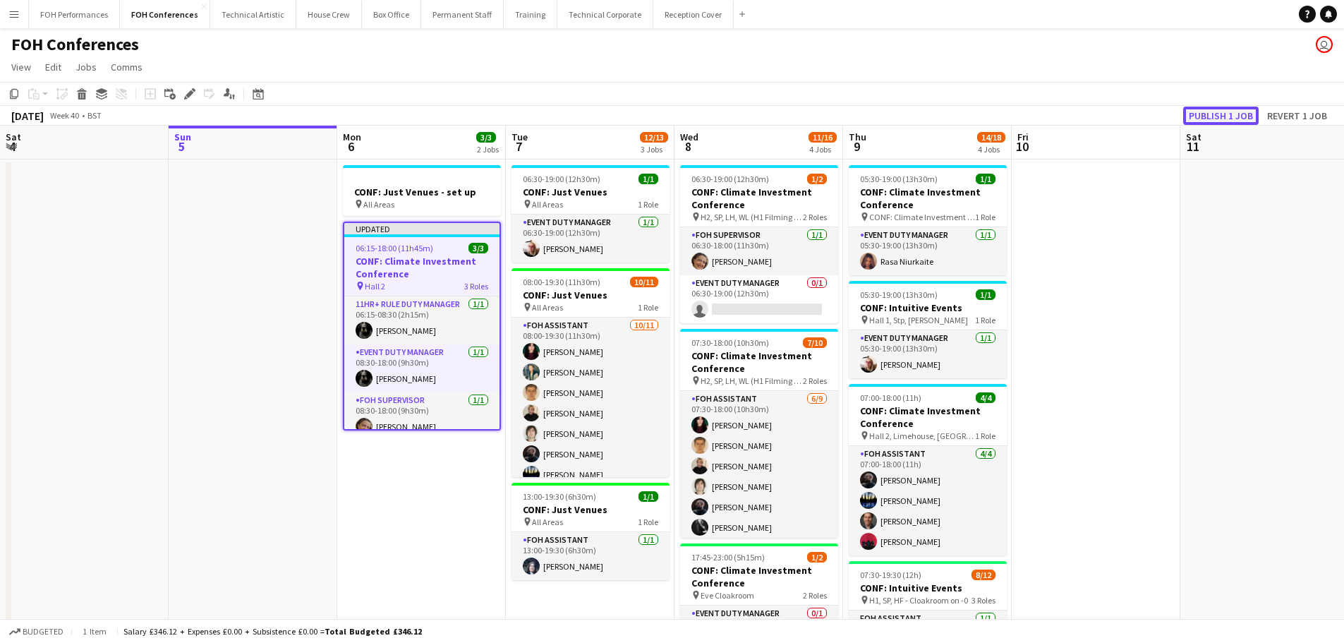
click at [1213, 116] on button "Publish 1 job" at bounding box center [1221, 116] width 76 height 18
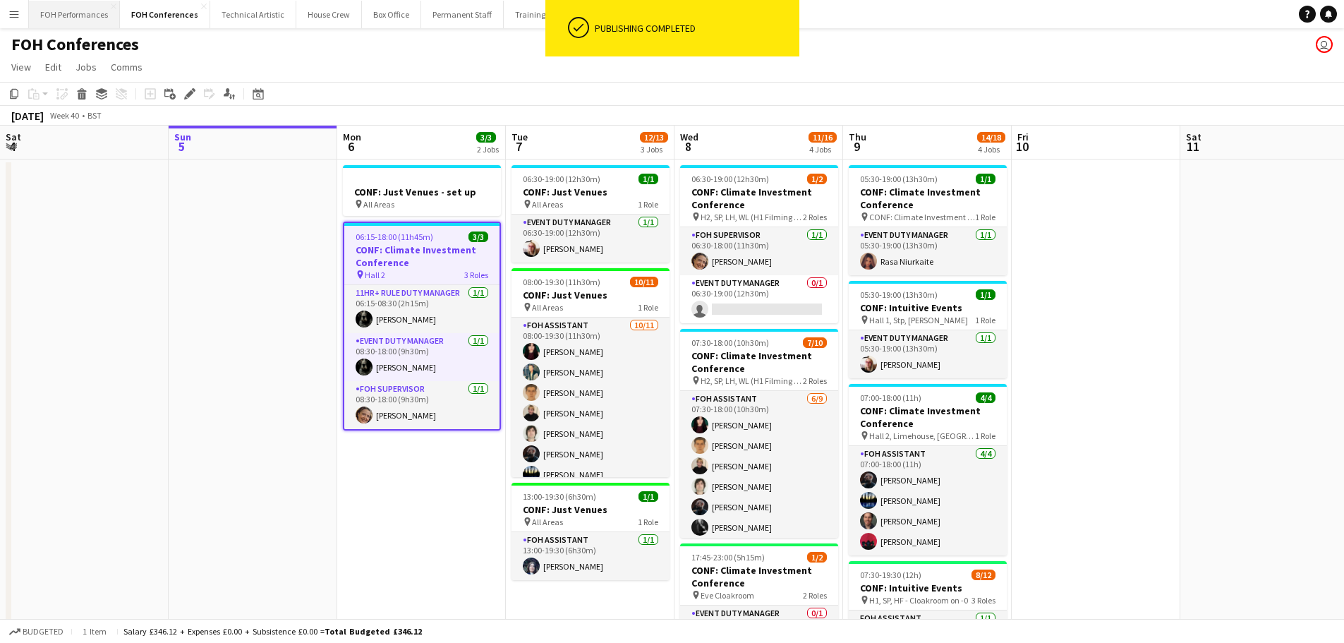
click at [96, 16] on button "FOH Performances Close" at bounding box center [74, 15] width 91 height 28
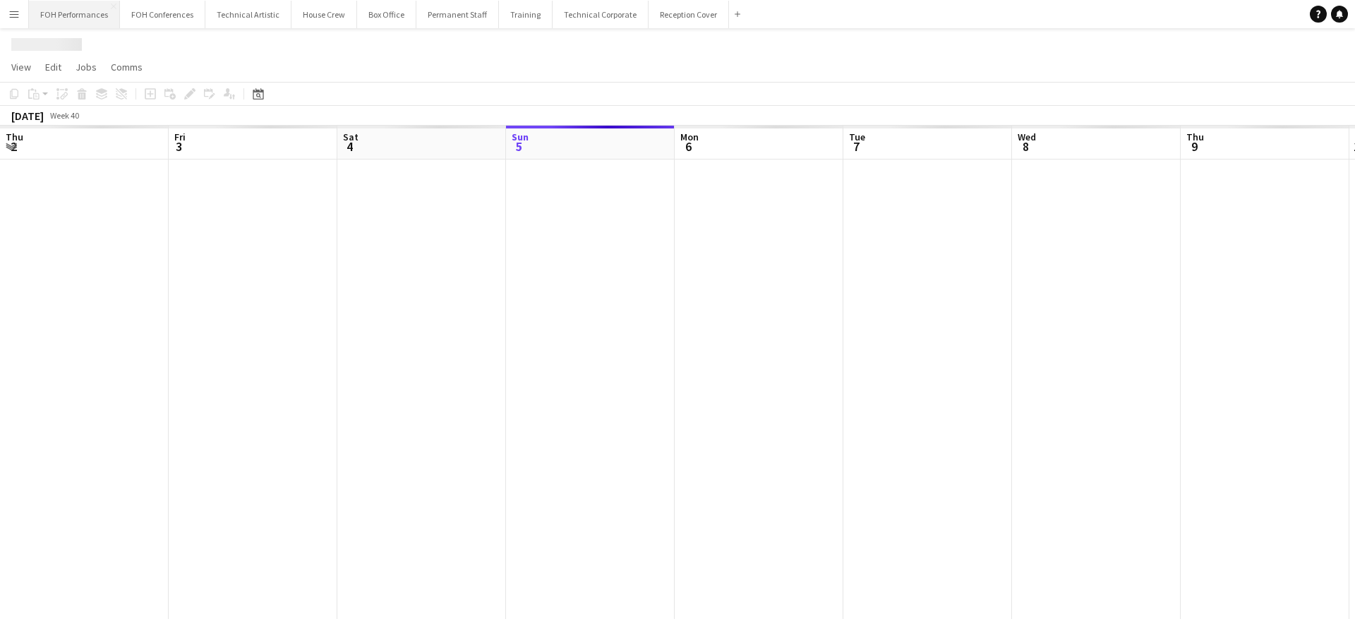
scroll to position [0, 337]
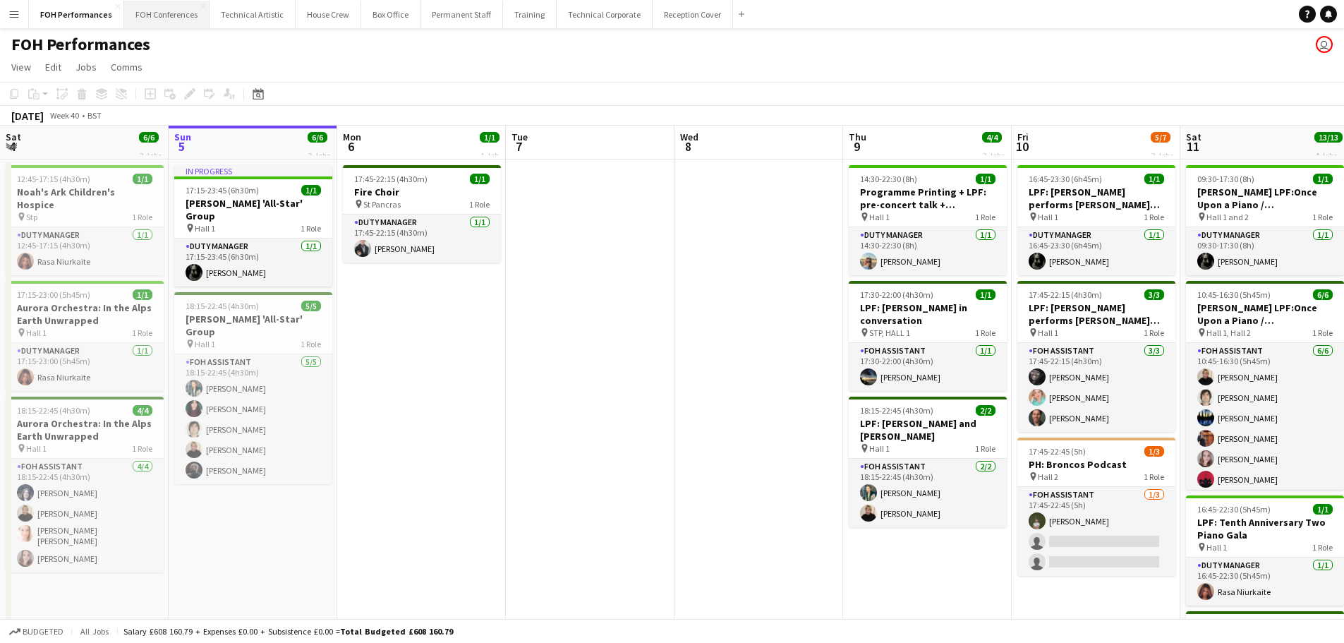
click at [186, 19] on button "FOH Conferences Close" at bounding box center [166, 15] width 85 height 28
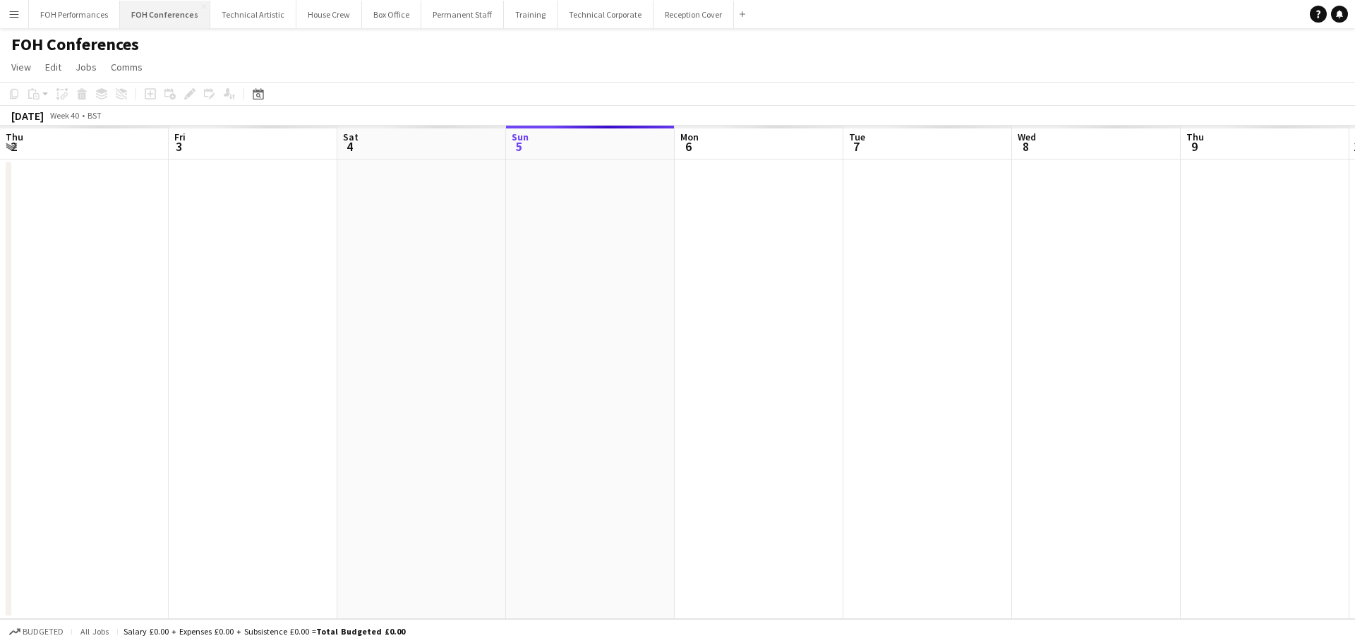
scroll to position [0, 337]
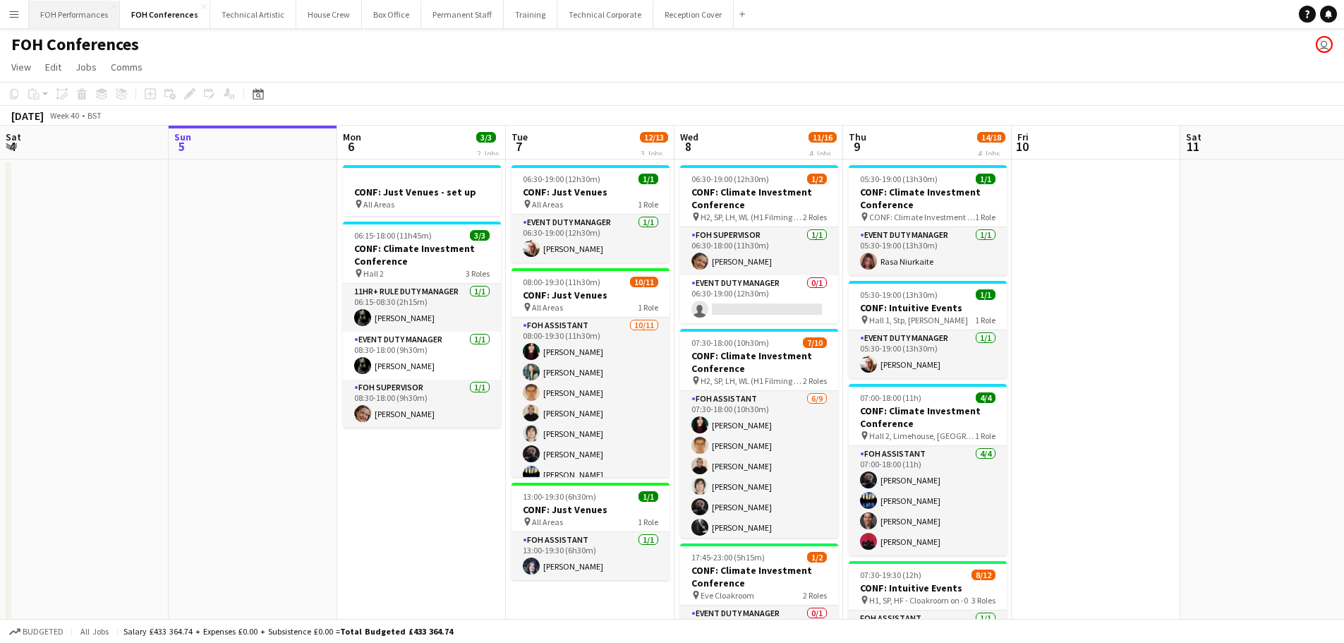
click at [88, 15] on button "FOH Performances Close" at bounding box center [74, 15] width 91 height 28
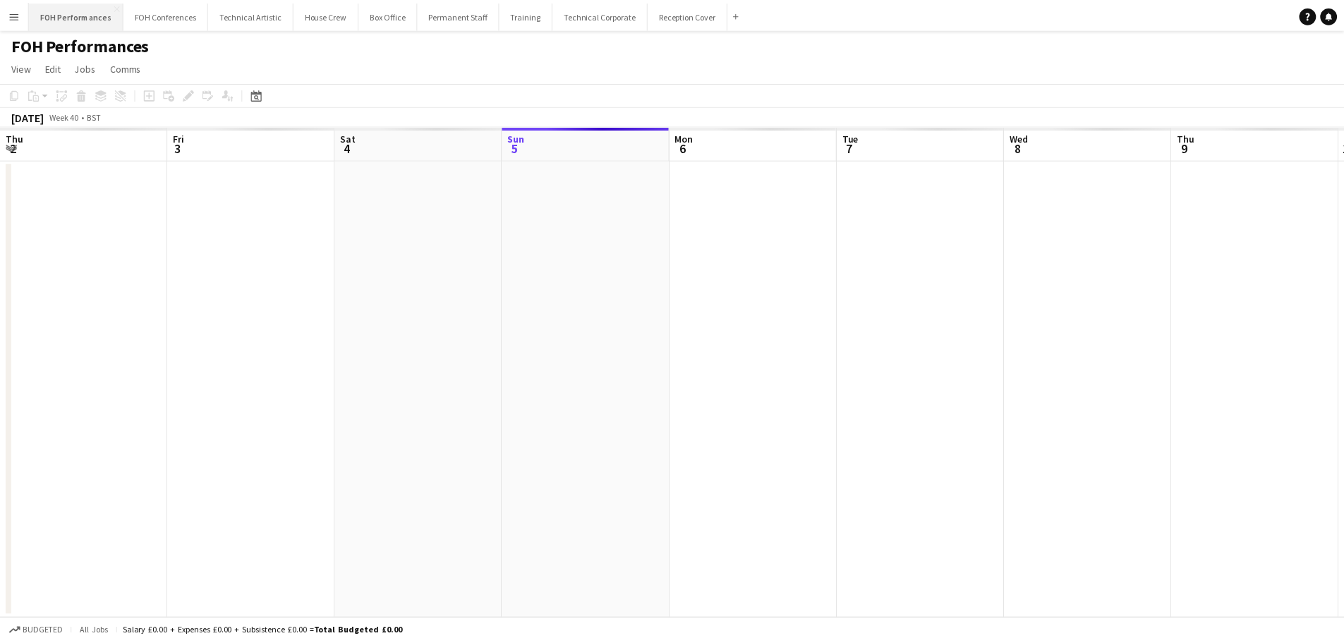
scroll to position [0, 337]
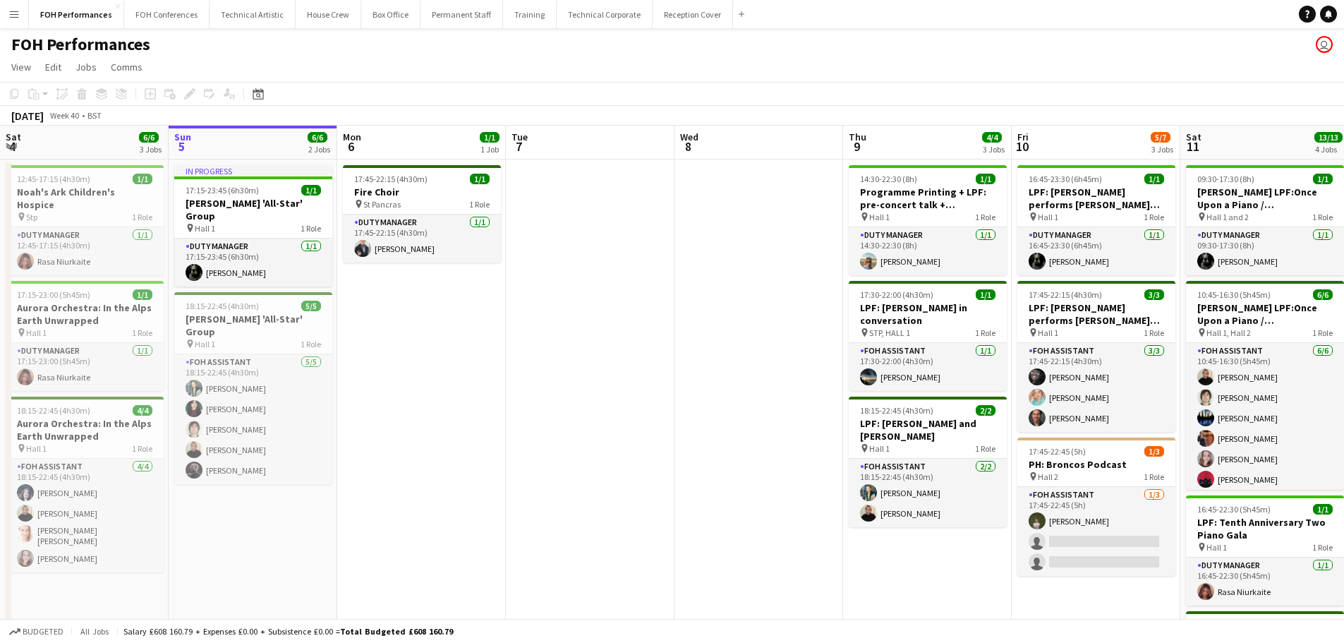
click at [13, 18] on app-icon "Menu" at bounding box center [13, 13] width 11 height 11
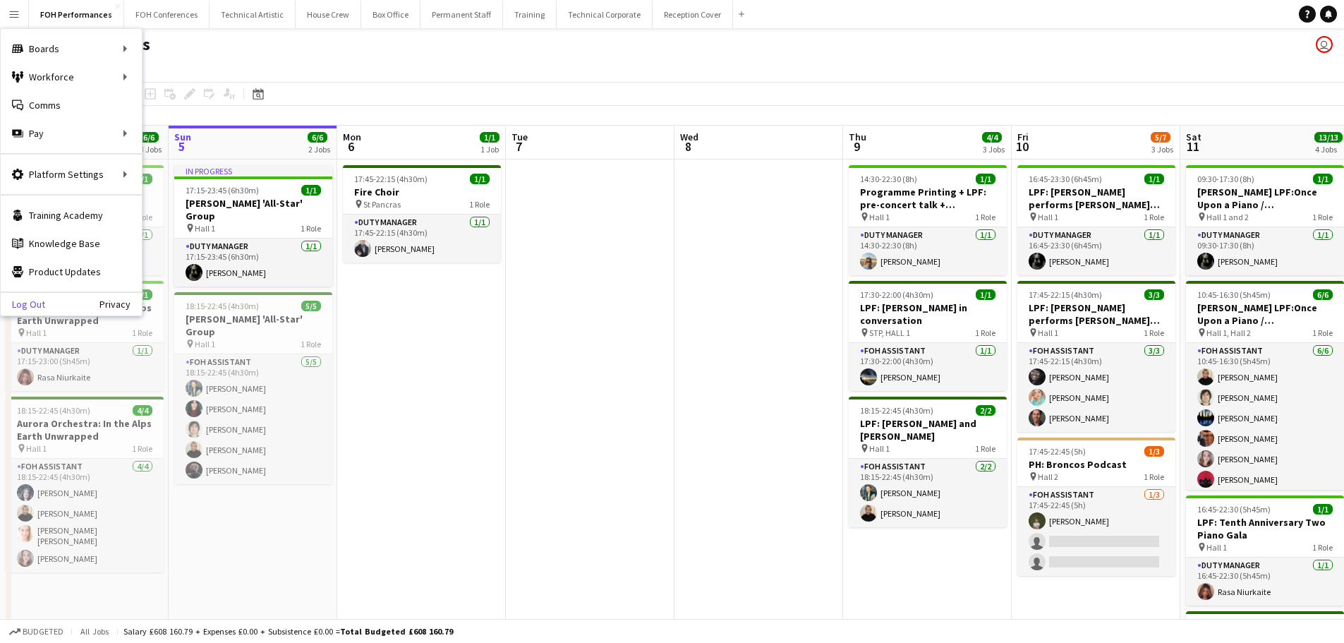
click at [20, 300] on link "Log Out" at bounding box center [23, 303] width 44 height 11
